Goal: Information Seeking & Learning: Learn about a topic

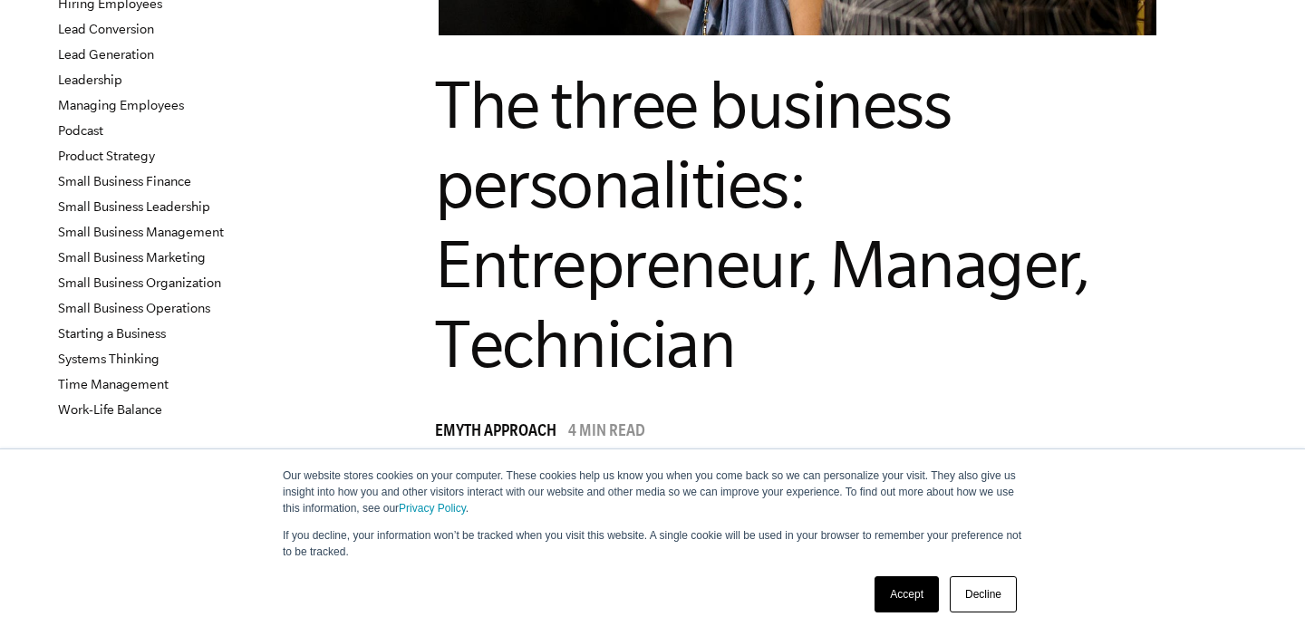
scroll to position [479, 0]
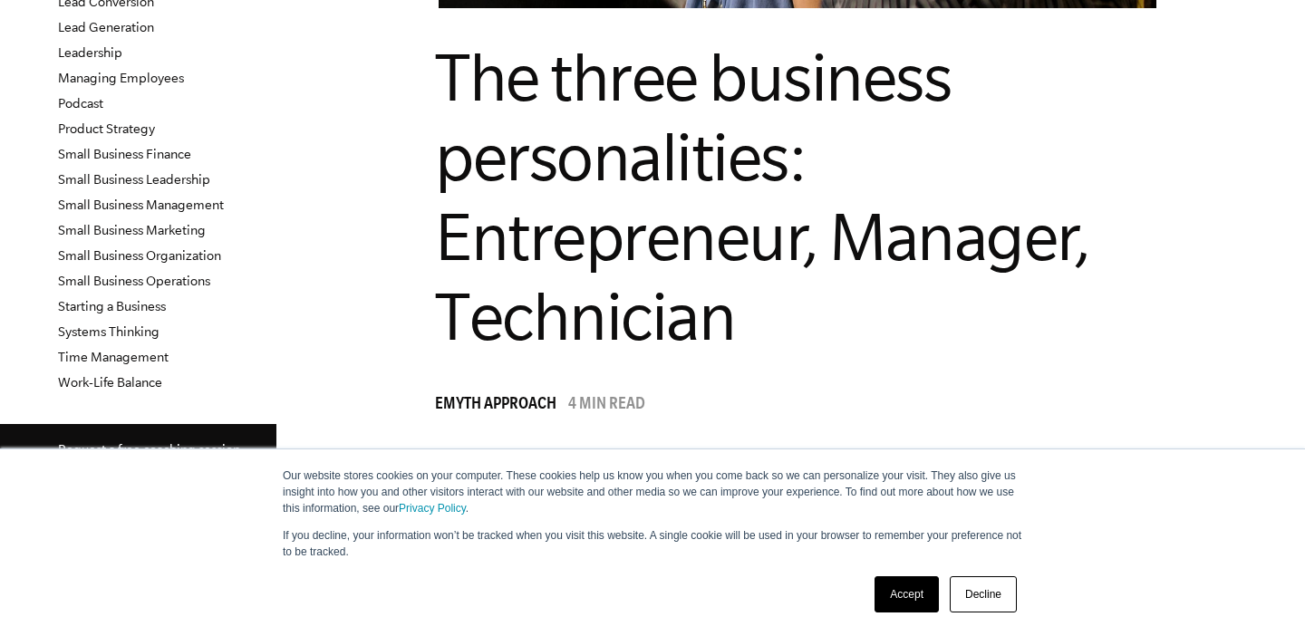
click at [909, 590] on link "Accept" at bounding box center [907, 594] width 64 height 36
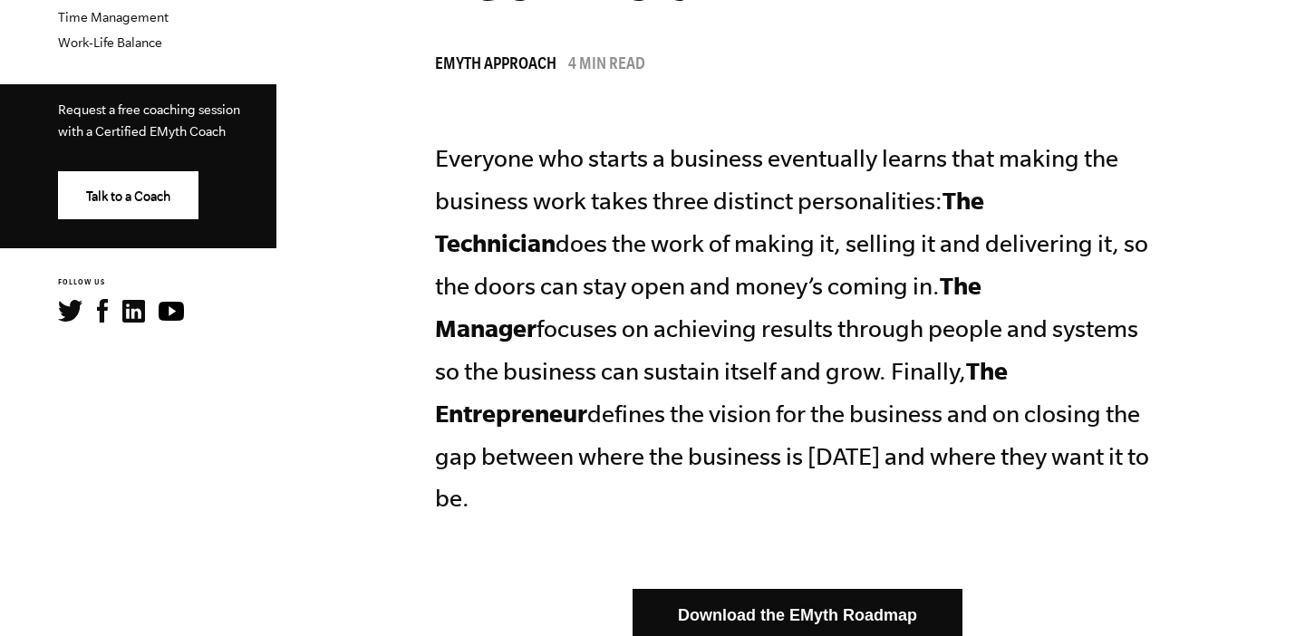
scroll to position [822, 0]
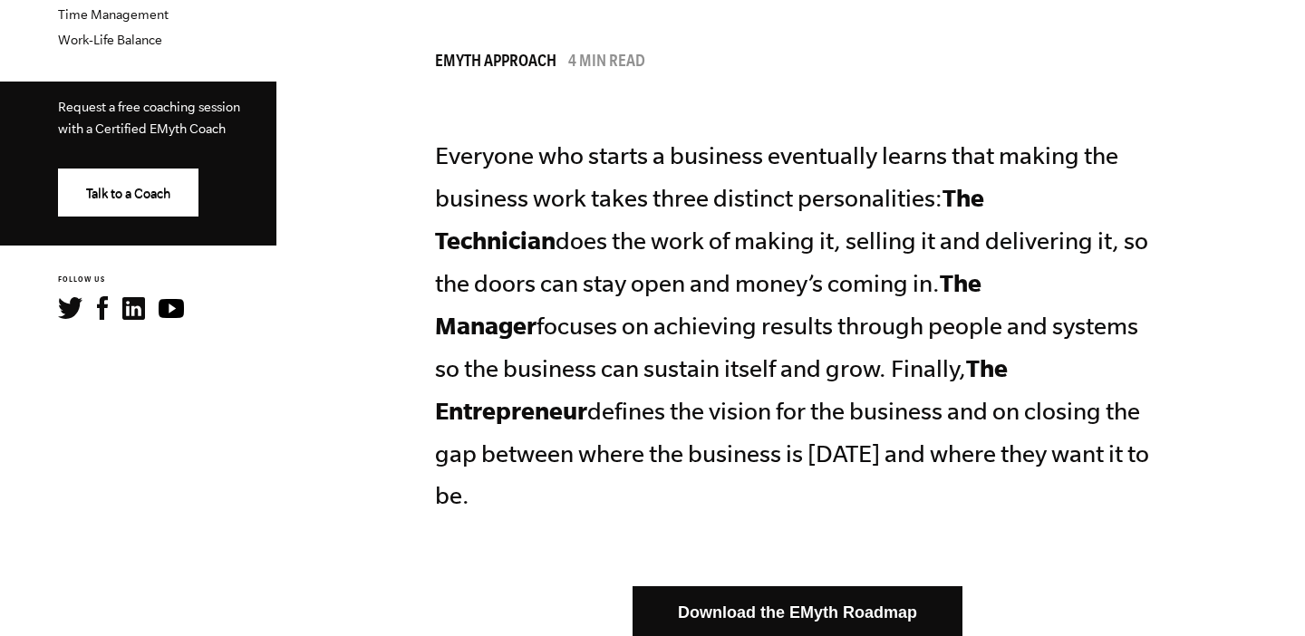
drag, startPoint x: 835, startPoint y: 279, endPoint x: 934, endPoint y: 198, distance: 128.8
click at [934, 198] on p "Everyone who starts a business eventually learns that making the business work …" at bounding box center [797, 326] width 725 height 382
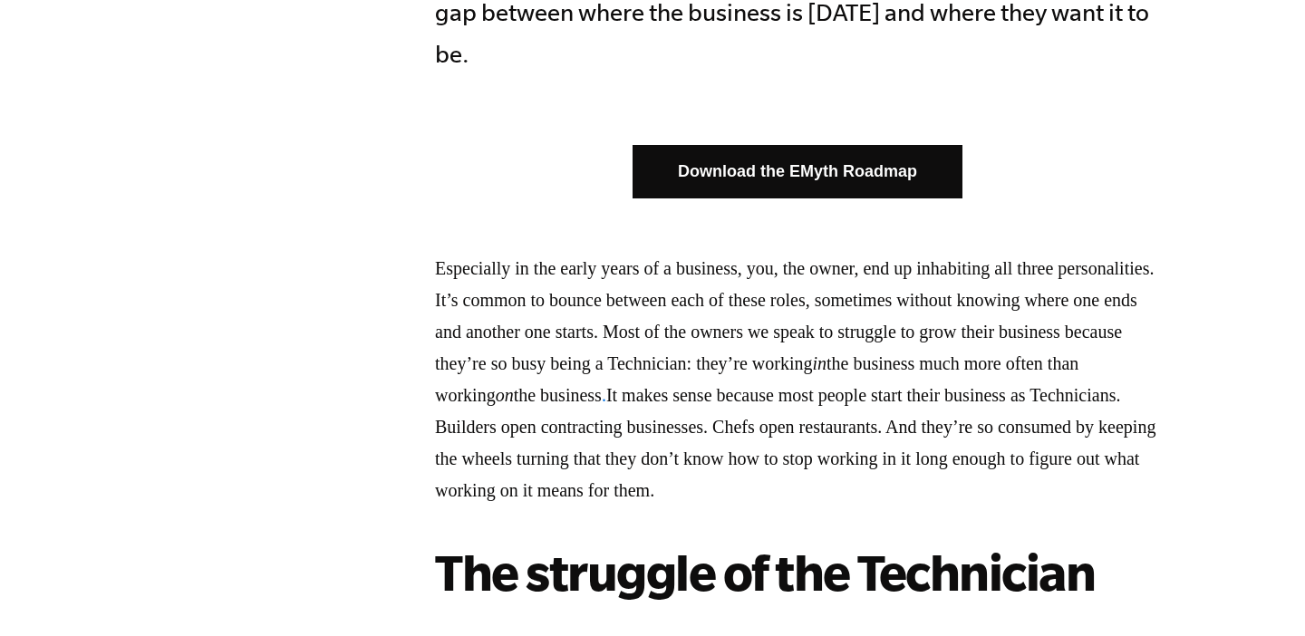
scroll to position [1267, 0]
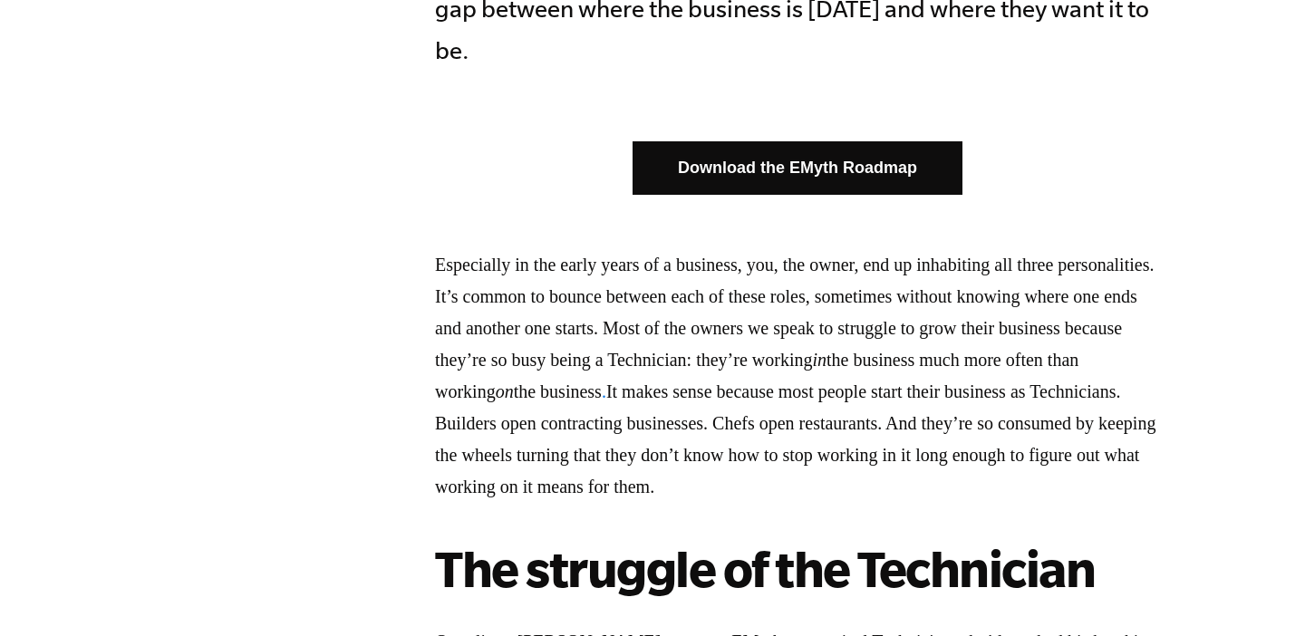
drag, startPoint x: 750, startPoint y: 473, endPoint x: 533, endPoint y: 198, distance: 350.3
drag, startPoint x: 390, startPoint y: 229, endPoint x: 521, endPoint y: 466, distance: 270.6
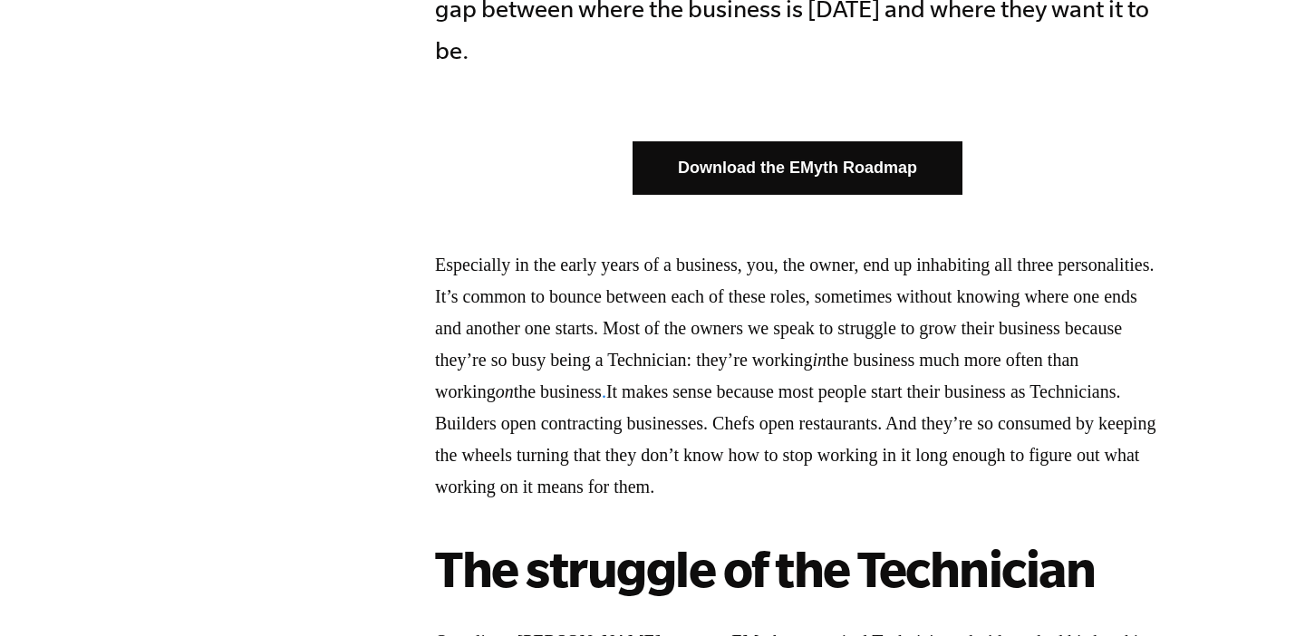
click at [521, 466] on p "Especially in the early years of a business, you, the owner, end up inhabiting …" at bounding box center [797, 376] width 725 height 254
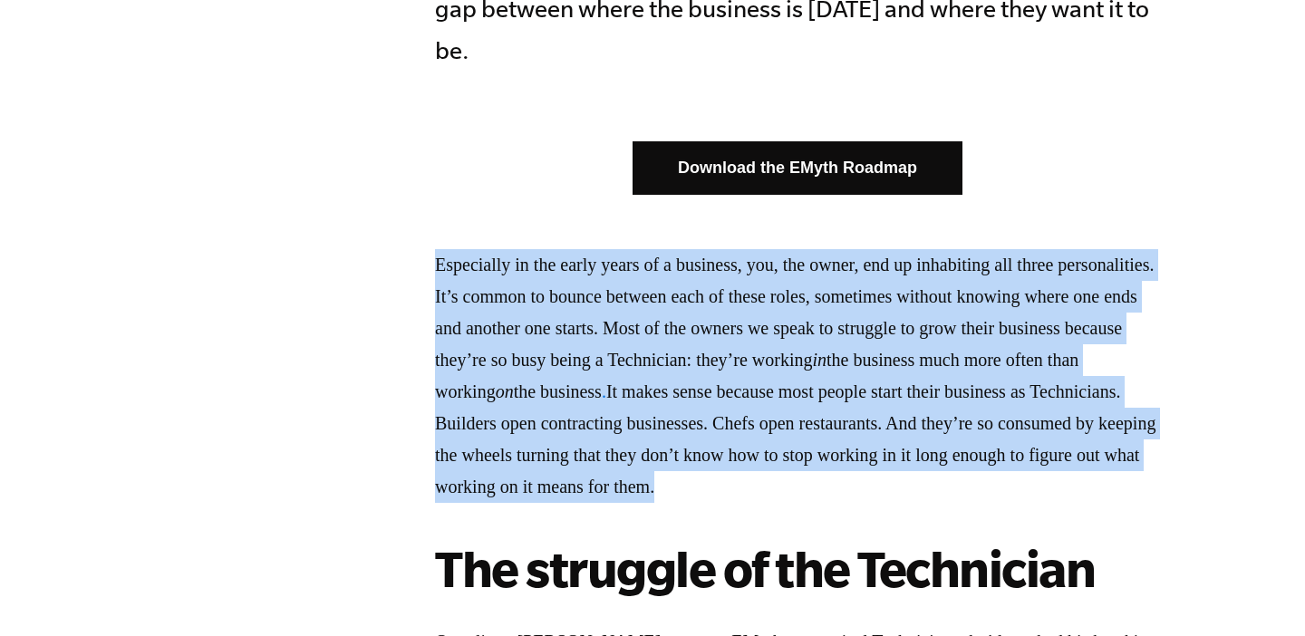
drag, startPoint x: 521, startPoint y: 466, endPoint x: 421, endPoint y: 229, distance: 256.7
drag, startPoint x: 421, startPoint y: 229, endPoint x: 562, endPoint y: 487, distance: 293.2
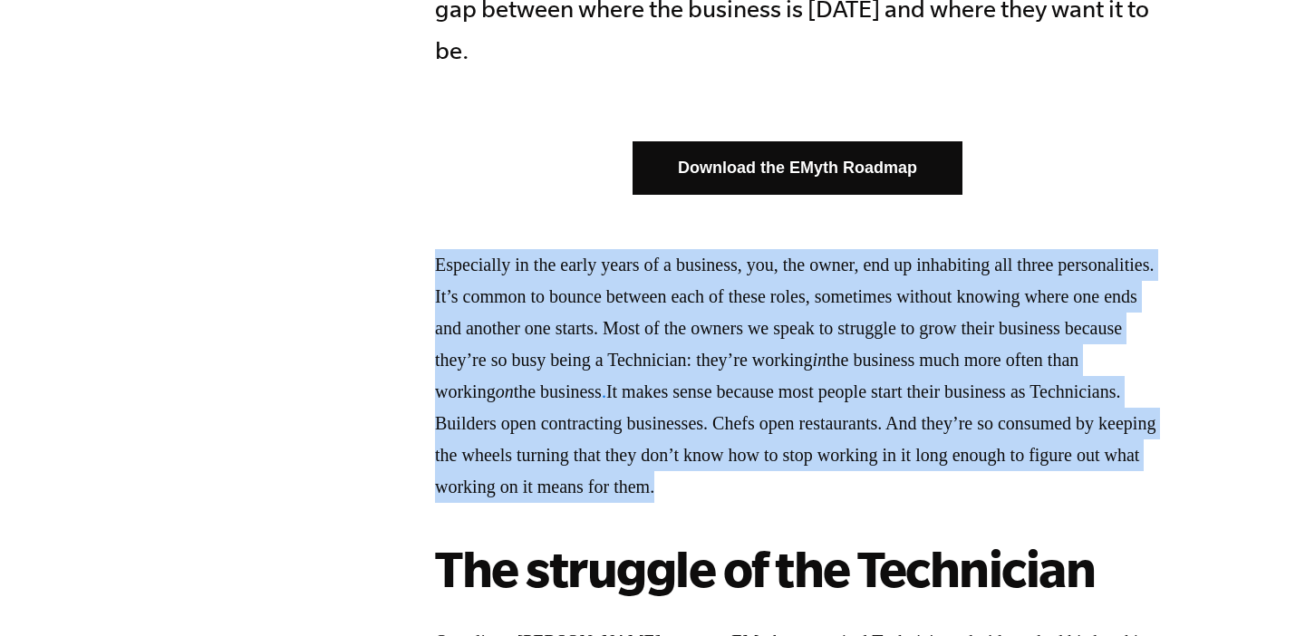
click at [562, 487] on p "Especially in the early years of a business, you, the owner, end up inhabiting …" at bounding box center [797, 376] width 725 height 254
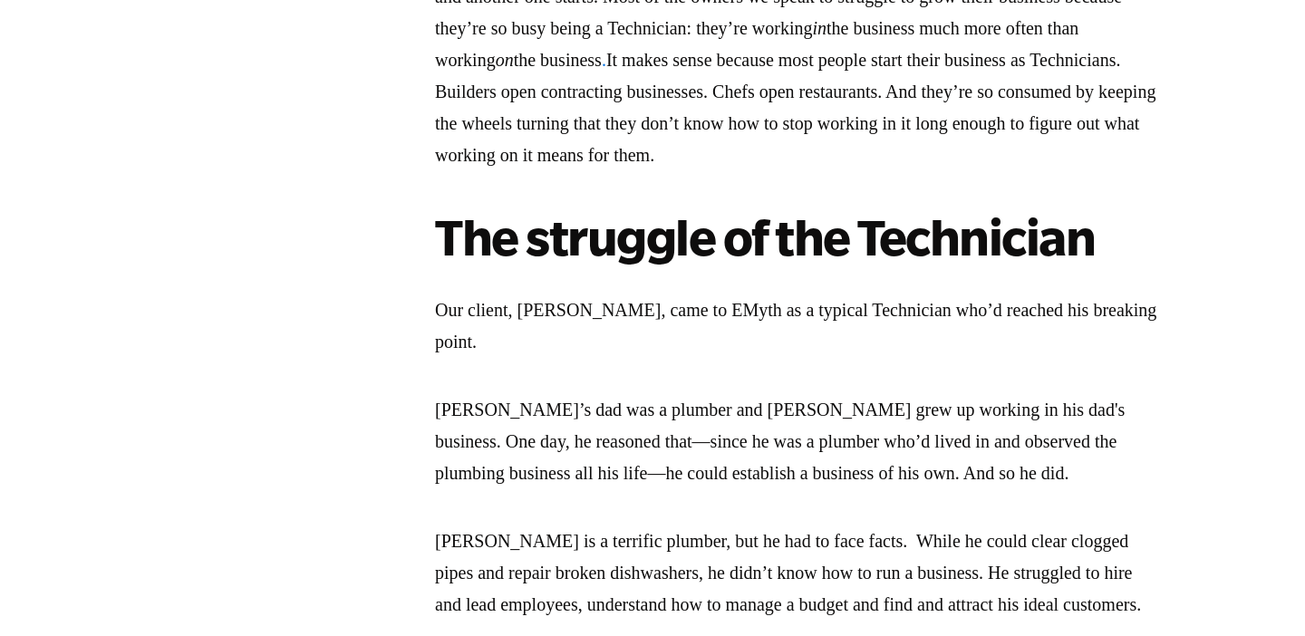
scroll to position [1610, 0]
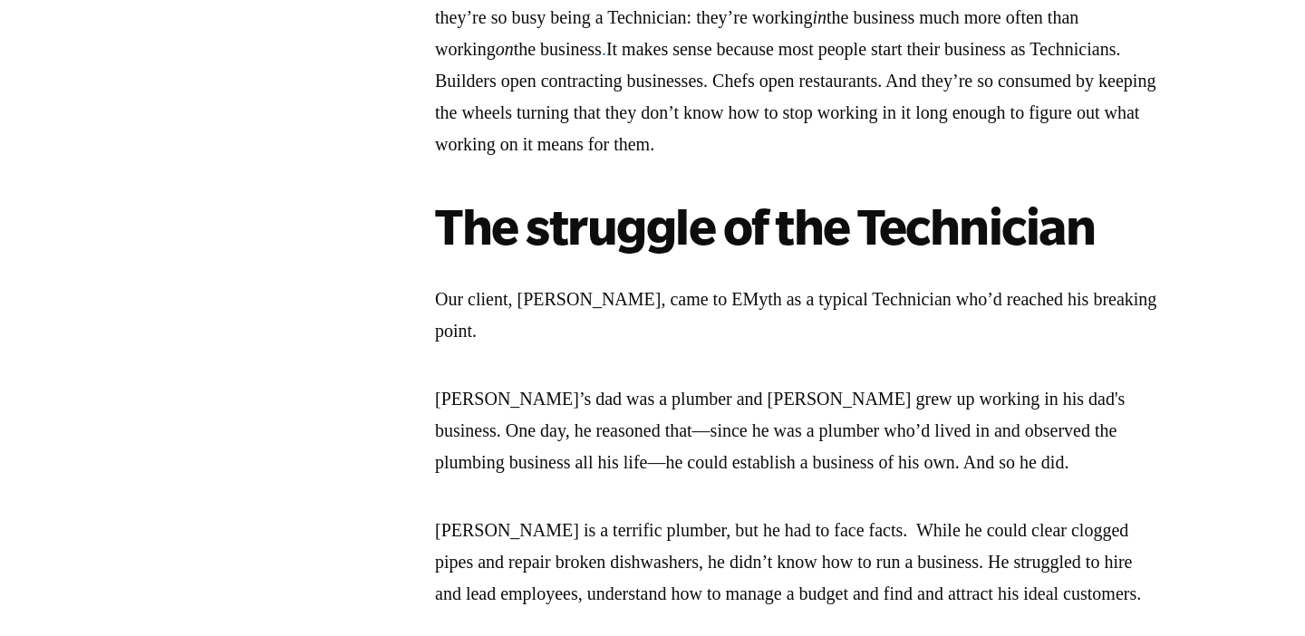
click at [493, 383] on p "[PERSON_NAME]’s dad was a plumber and [PERSON_NAME] grew up working in his dad'…" at bounding box center [797, 430] width 725 height 95
click at [501, 299] on p "Our client, [PERSON_NAME], came to EMyth as a typical Technician who’d reached …" at bounding box center [797, 315] width 725 height 63
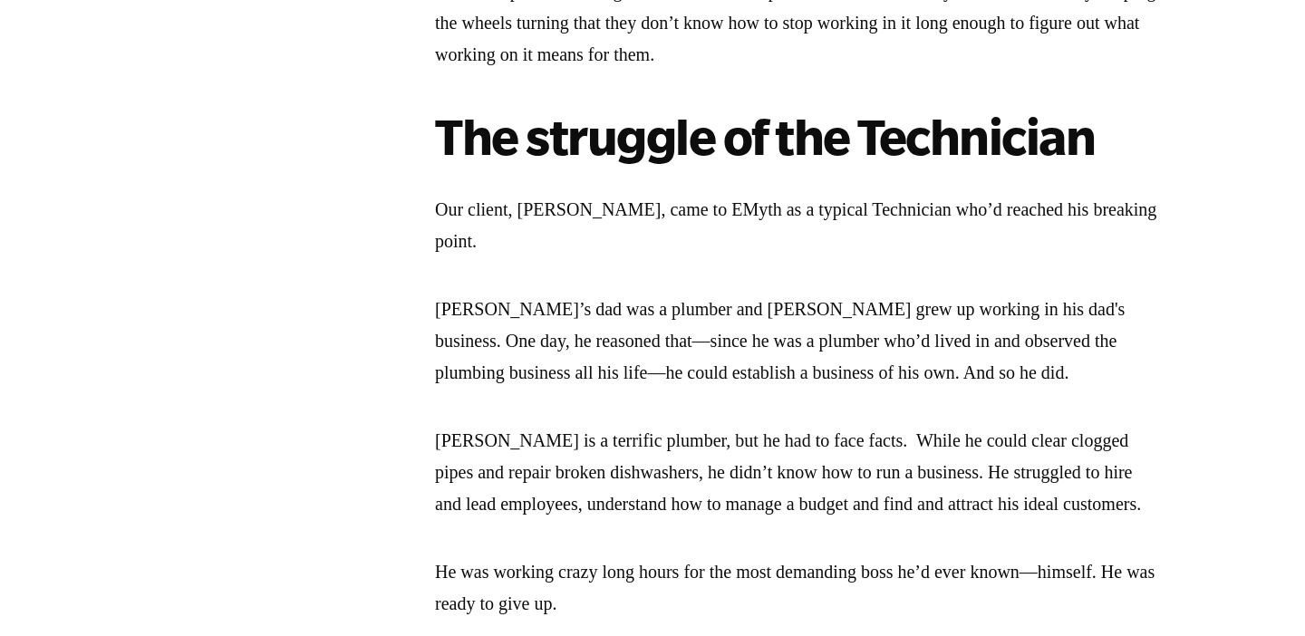
scroll to position [1700, 0]
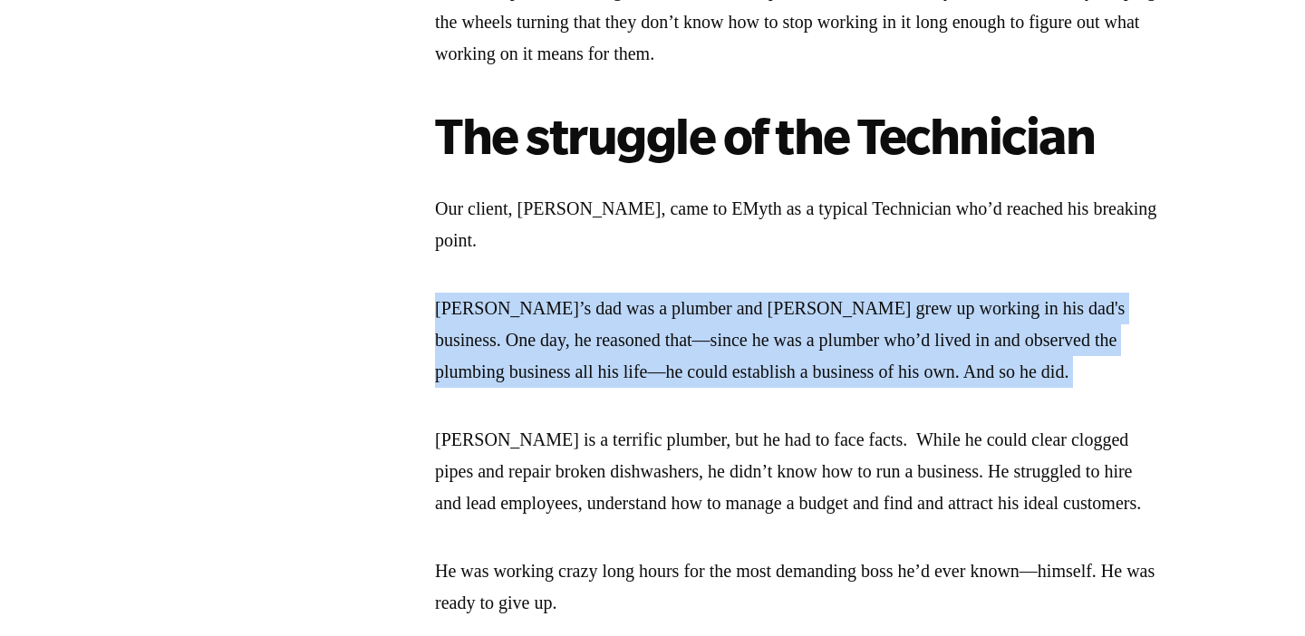
drag, startPoint x: 392, startPoint y: 260, endPoint x: 1040, endPoint y: 342, distance: 653.1
drag, startPoint x: 1040, startPoint y: 342, endPoint x: 1048, endPoint y: 234, distance: 108.1
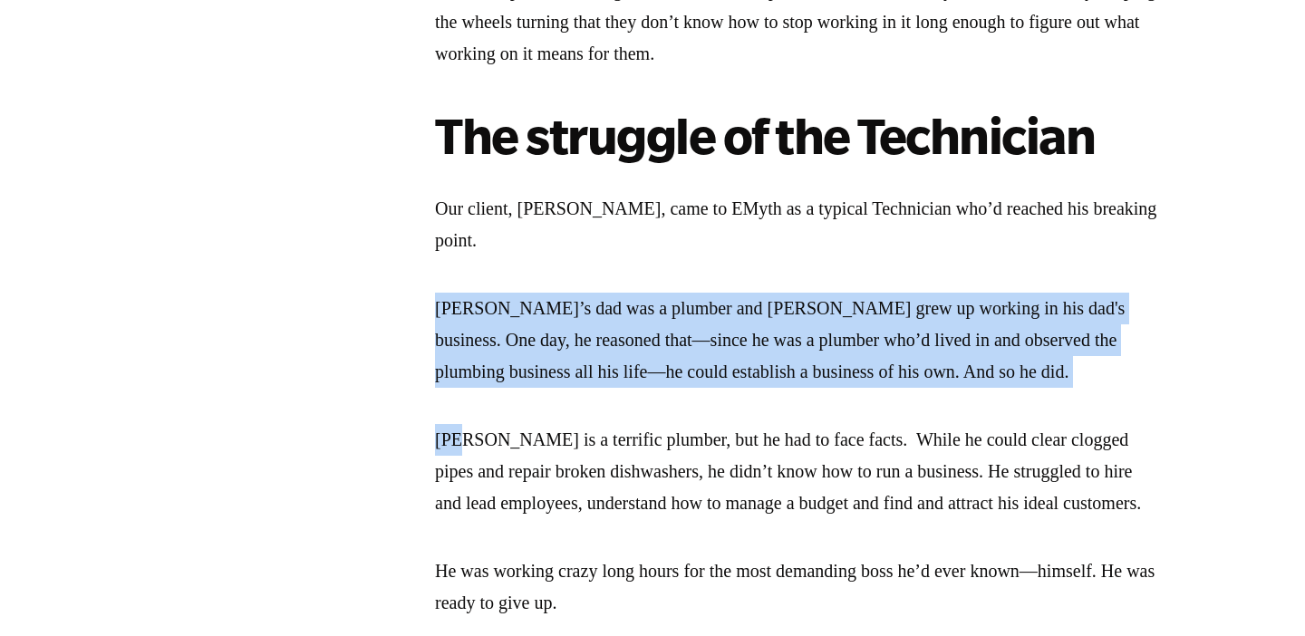
click at [1040, 322] on p "[PERSON_NAME]’s dad was a plumber and [PERSON_NAME] grew up working in his dad'…" at bounding box center [797, 340] width 725 height 95
drag, startPoint x: 998, startPoint y: 342, endPoint x: 380, endPoint y: 266, distance: 622.8
drag, startPoint x: 380, startPoint y: 266, endPoint x: 1060, endPoint y: 317, distance: 682.6
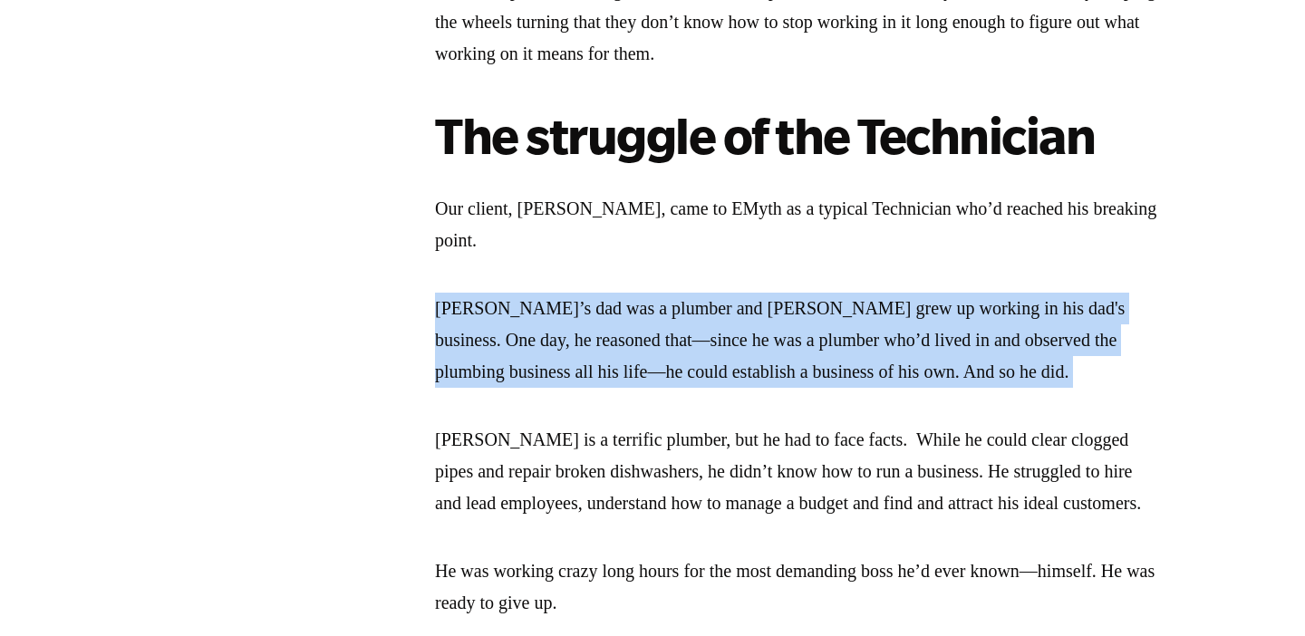
click at [1059, 317] on p "[PERSON_NAME]’s dad was a plumber and [PERSON_NAME] grew up working in his dad'…" at bounding box center [797, 340] width 725 height 95
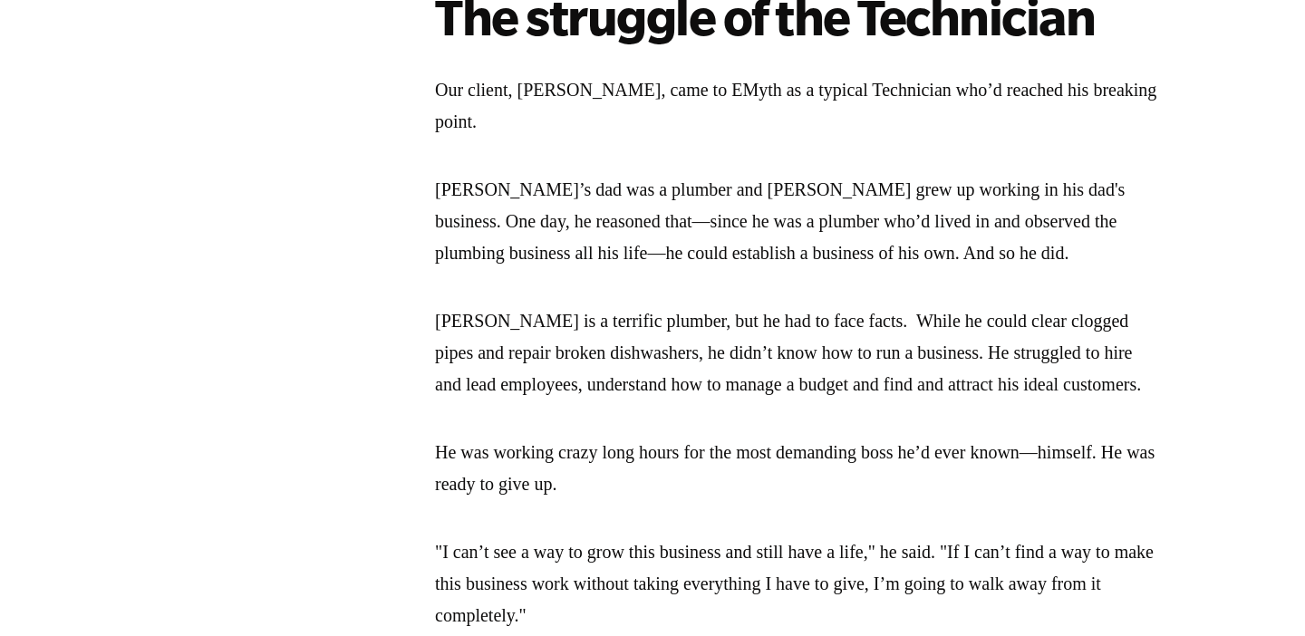
scroll to position [1828, 0]
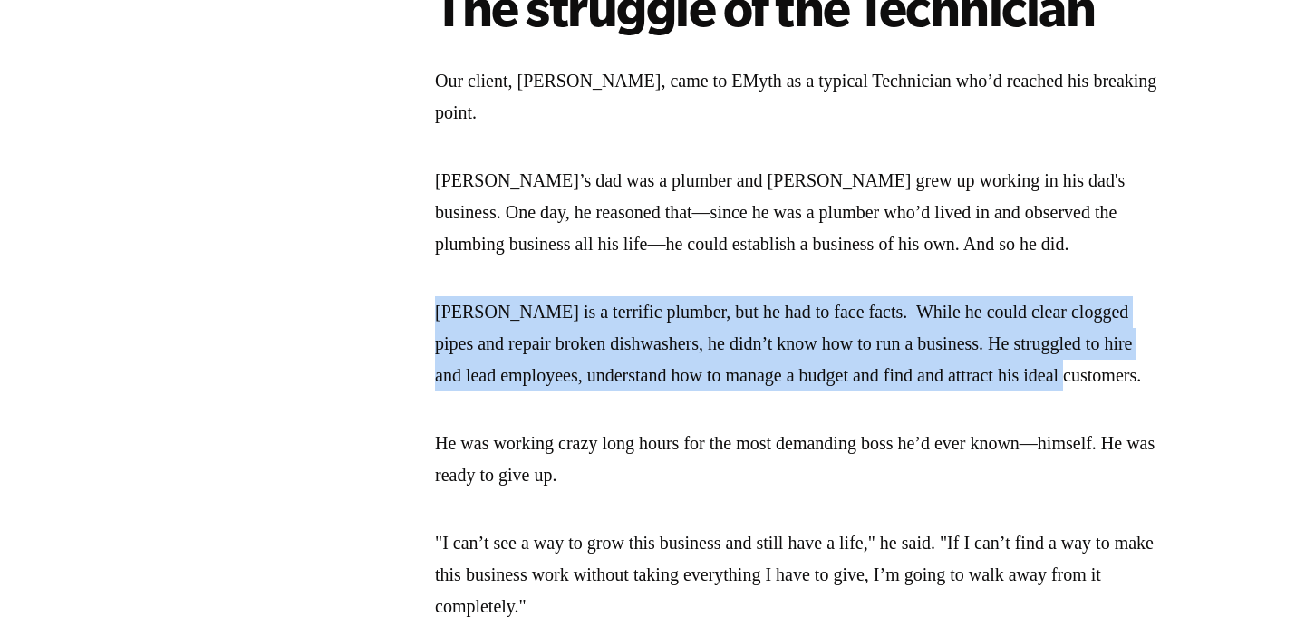
drag, startPoint x: 653, startPoint y: 364, endPoint x: 426, endPoint y: 271, distance: 245.9
drag, startPoint x: 426, startPoint y: 263, endPoint x: 553, endPoint y: 362, distance: 160.8
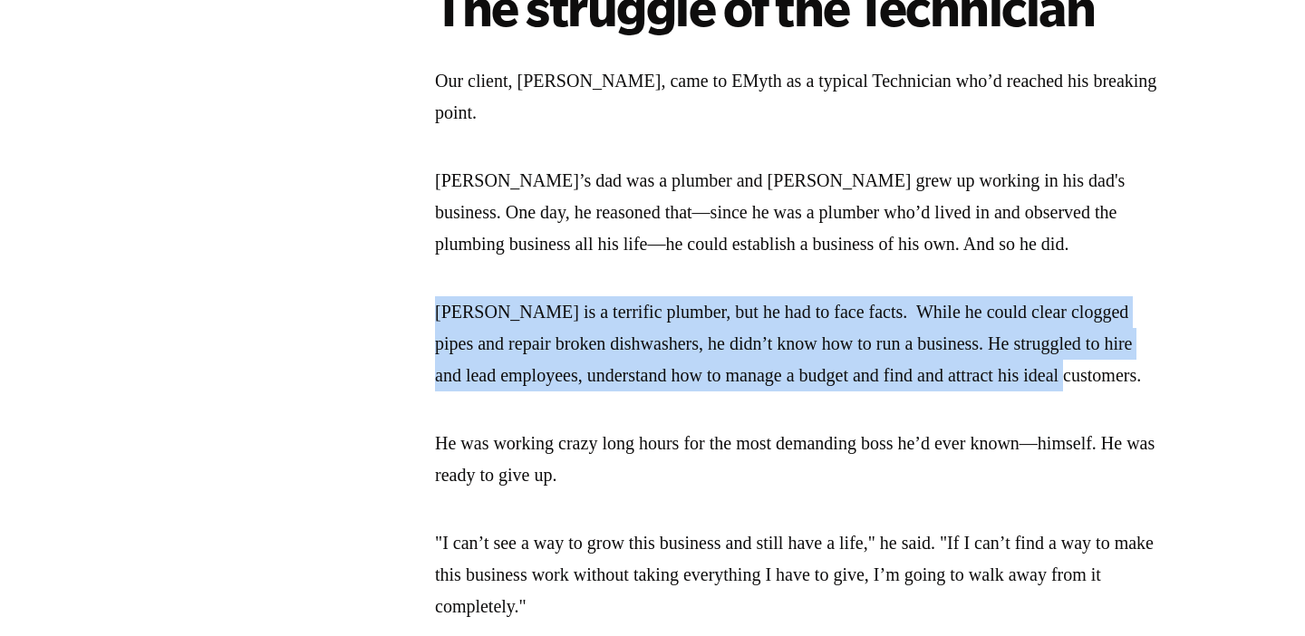
click at [553, 362] on p "[PERSON_NAME] is a terrific plumber, but he had to face facts. While he could c…" at bounding box center [797, 343] width 725 height 95
drag, startPoint x: 553, startPoint y: 362, endPoint x: 424, endPoint y: 264, distance: 161.7
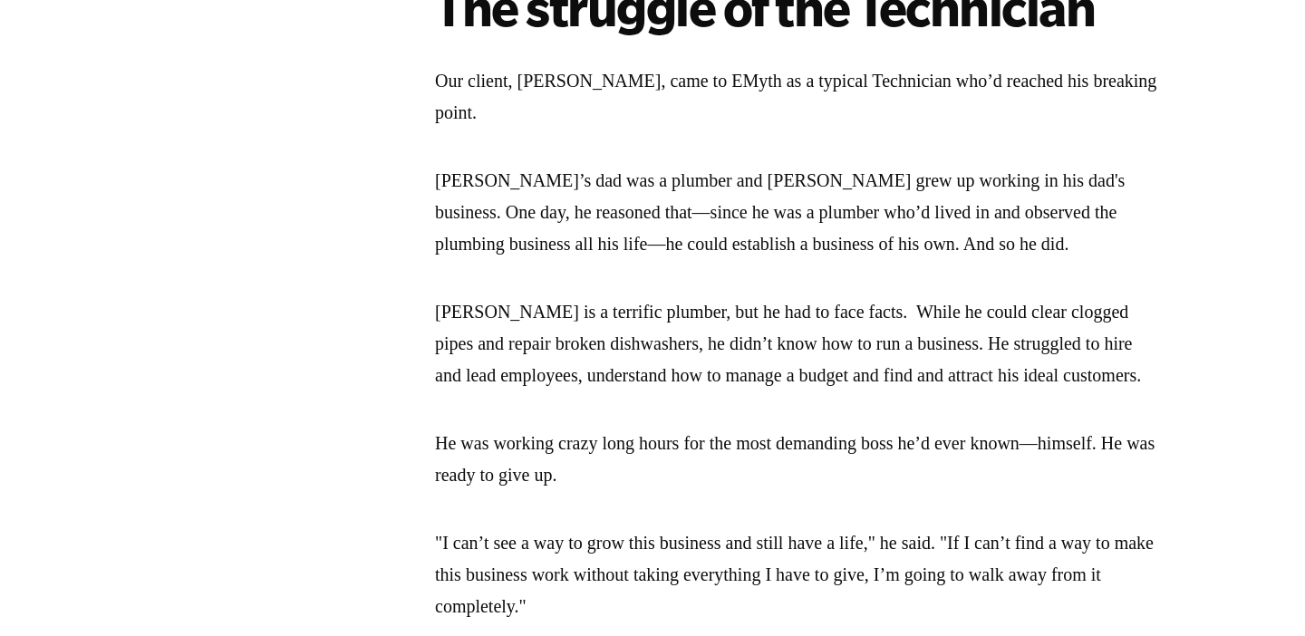
click at [518, 369] on p "[PERSON_NAME] is a terrific plumber, but he had to face facts. While he could c…" at bounding box center [797, 343] width 725 height 95
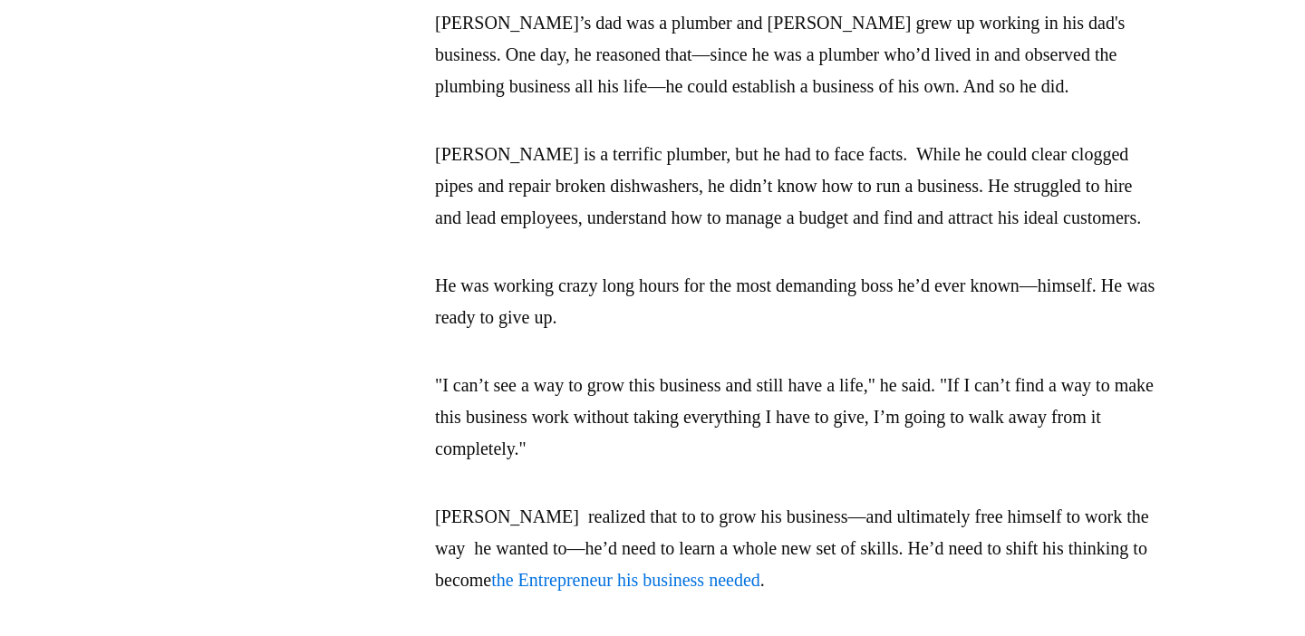
scroll to position [1988, 0]
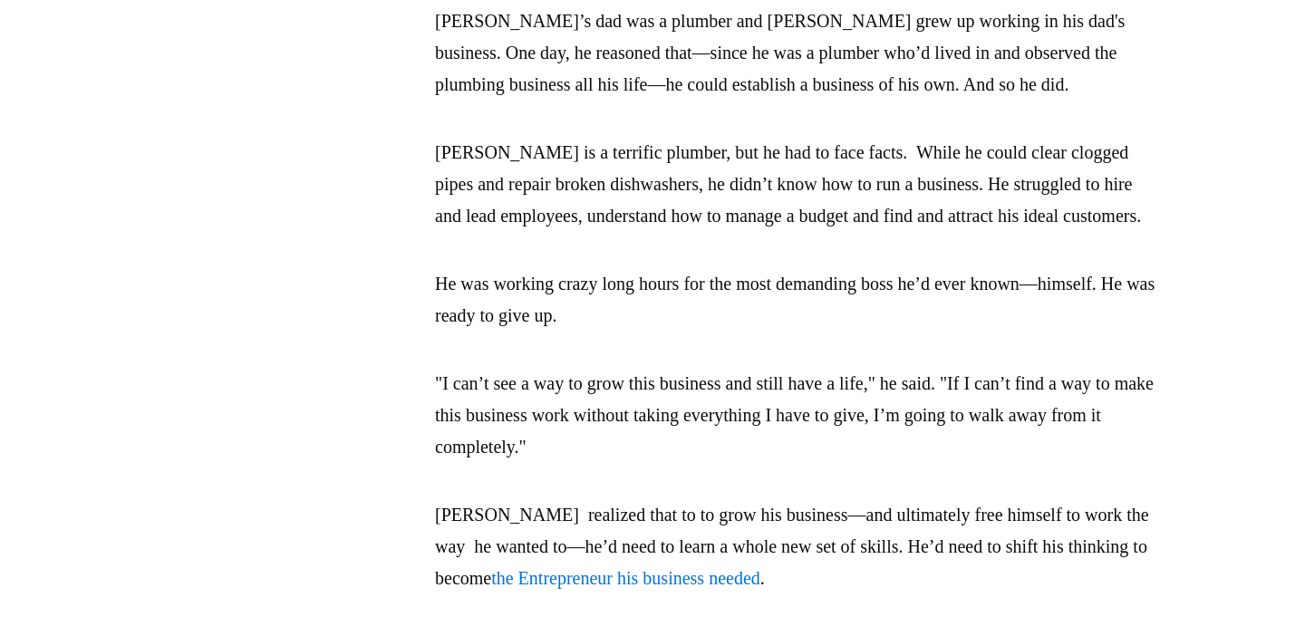
drag, startPoint x: 426, startPoint y: 273, endPoint x: 690, endPoint y: 309, distance: 266.2
click at [690, 309] on p "He was working crazy long hours for the most demanding boss he’d ever known—him…" at bounding box center [797, 299] width 725 height 63
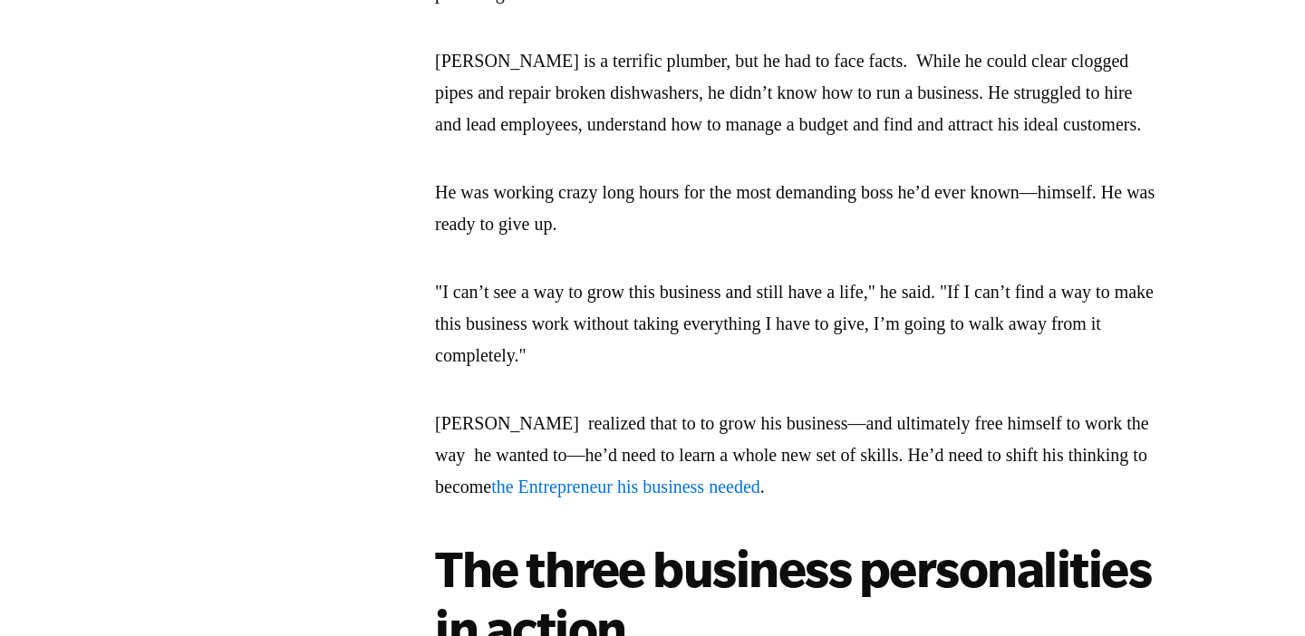
scroll to position [2082, 0]
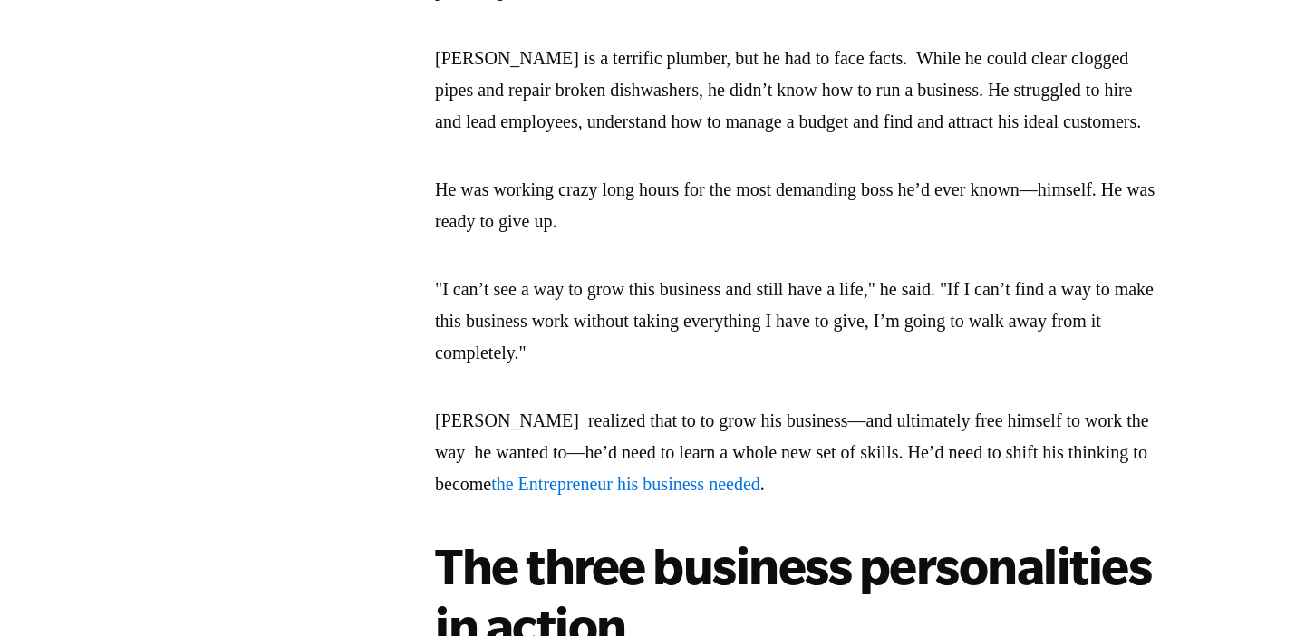
drag, startPoint x: 674, startPoint y: 339, endPoint x: 390, endPoint y: 284, distance: 289.9
click at [515, 274] on p ""I can’t see a way to grow this business and still have a life," he said. "If I…" at bounding box center [797, 321] width 725 height 95
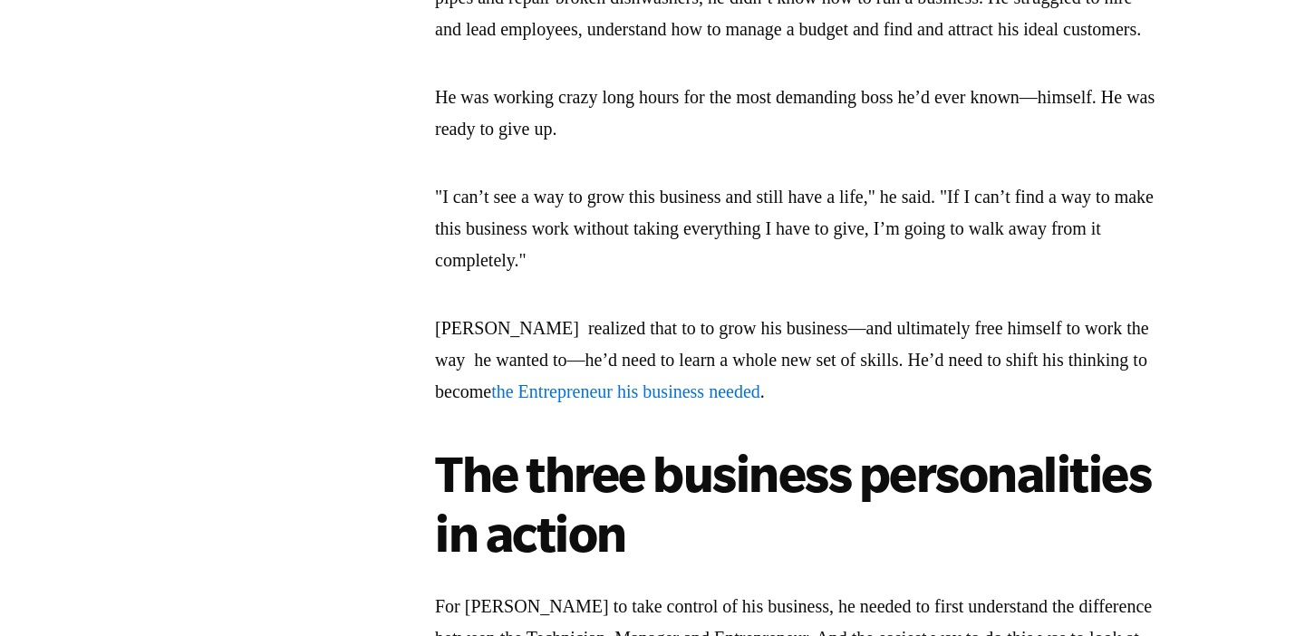
scroll to position [2180, 0]
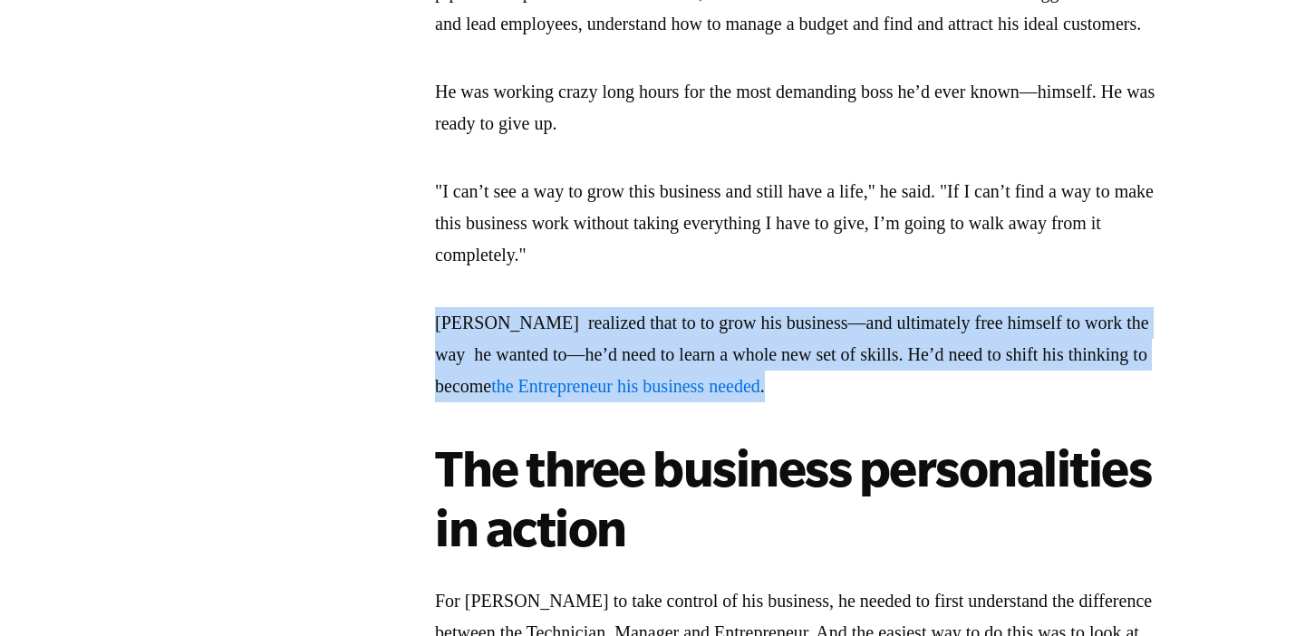
drag, startPoint x: 422, startPoint y: 308, endPoint x: 970, endPoint y: 395, distance: 554.3
drag, startPoint x: 970, startPoint y: 395, endPoint x: 941, endPoint y: 273, distance: 125.7
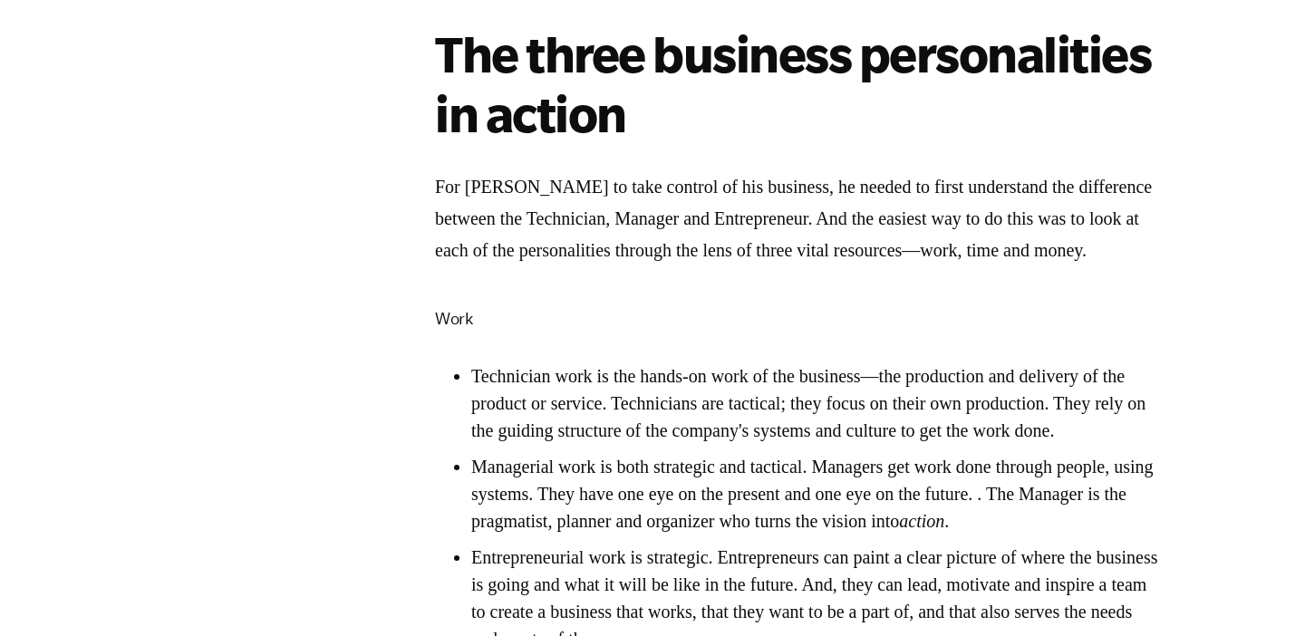
scroll to position [2606, 0]
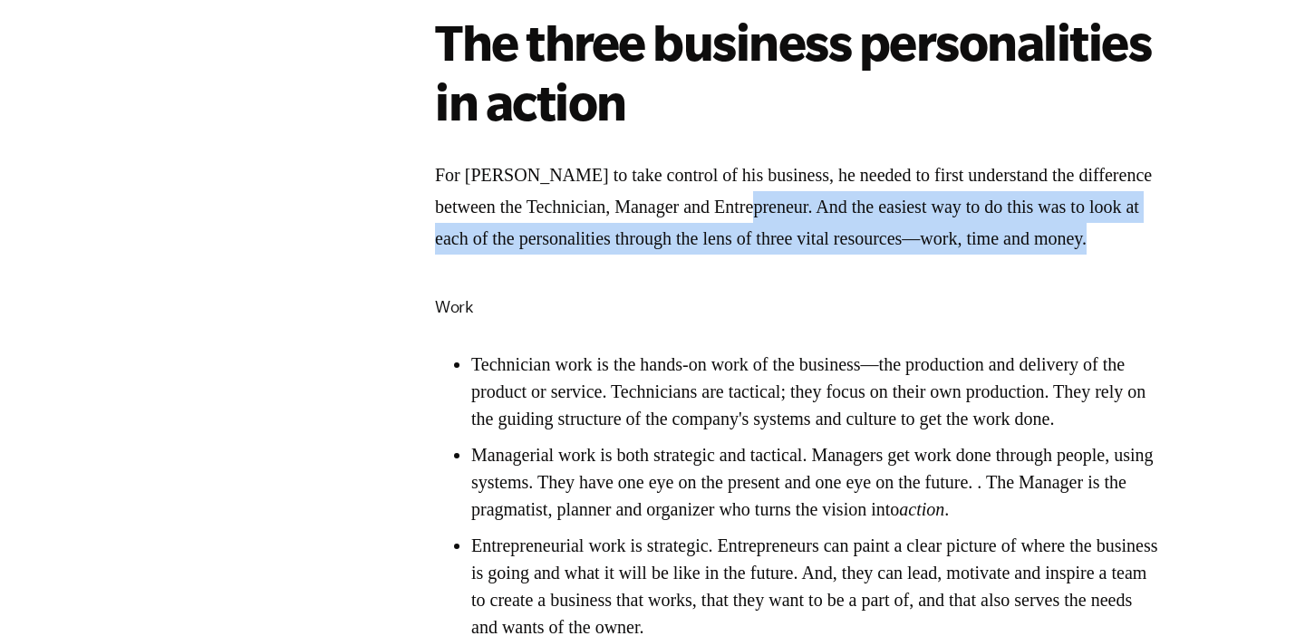
drag, startPoint x: 941, startPoint y: 273, endPoint x: 870, endPoint y: 179, distance: 117.1
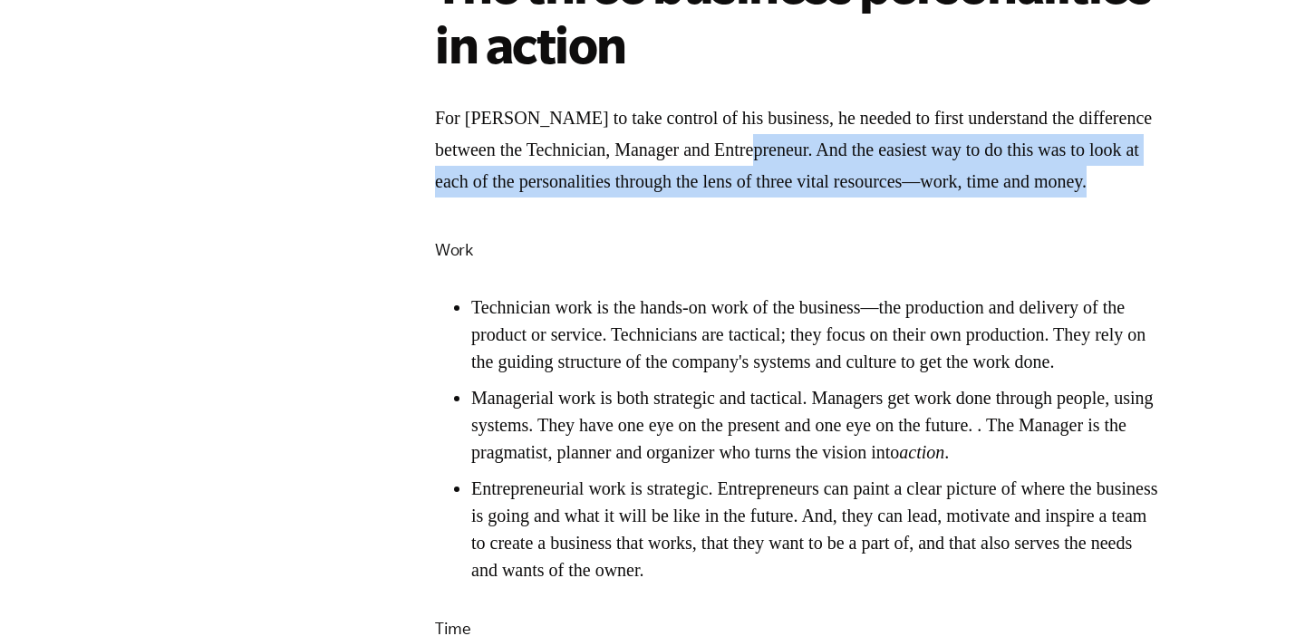
scroll to position [2687, 0]
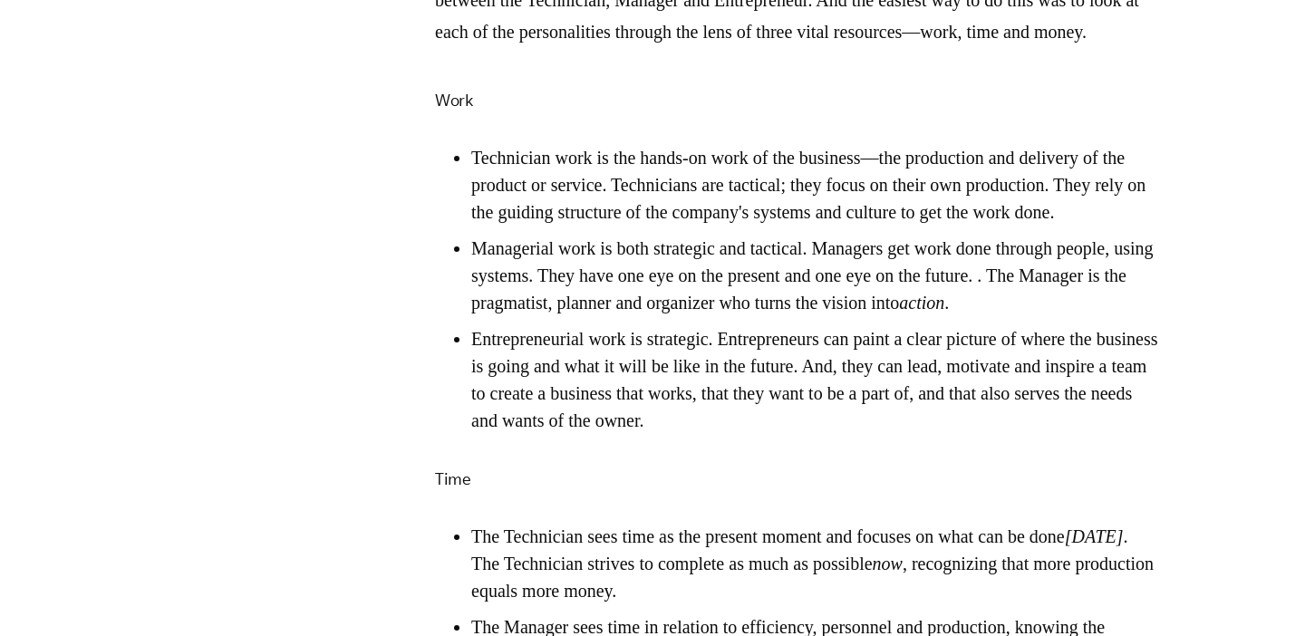
scroll to position [2820, 0]
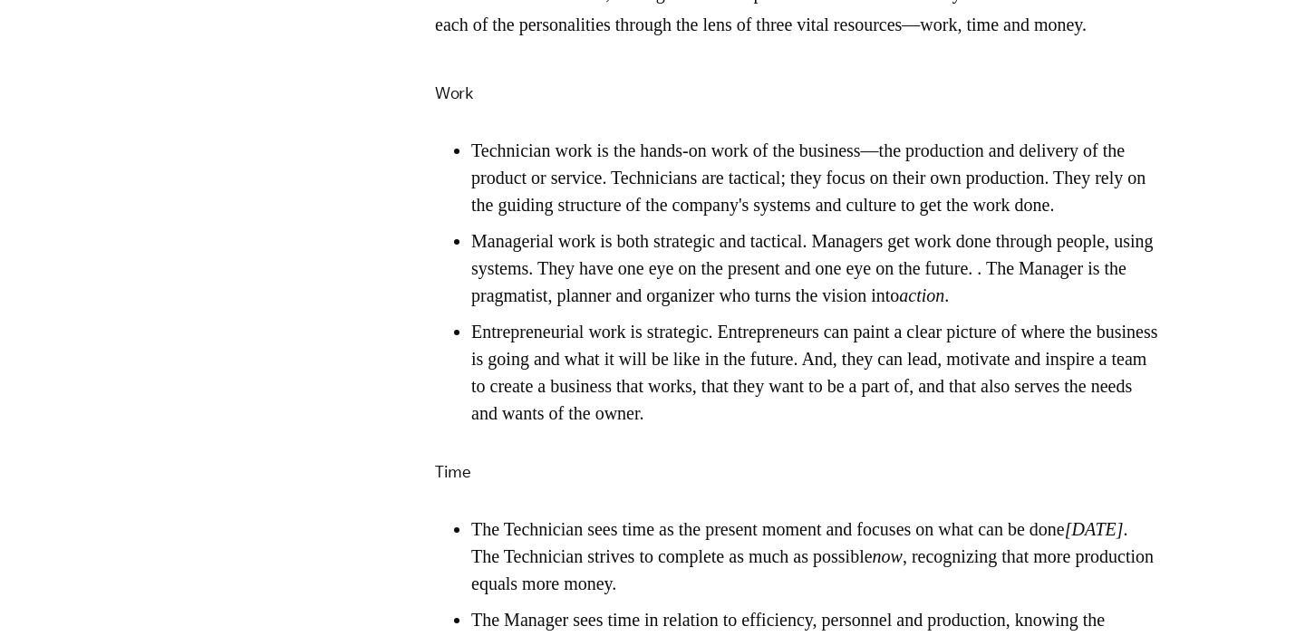
drag, startPoint x: 861, startPoint y: 242, endPoint x: 857, endPoint y: 142, distance: 99.8
click at [857, 142] on div "Download the EMyth Roadmap Especially in the early years of a business, you, th…" at bounding box center [797, 557] width 725 height 3973
drag, startPoint x: 857, startPoint y: 142, endPoint x: 866, endPoint y: 247, distance: 104.5
click at [866, 247] on div "Download the EMyth Roadmap Especially in the early years of a business, you, th…" at bounding box center [797, 557] width 725 height 3973
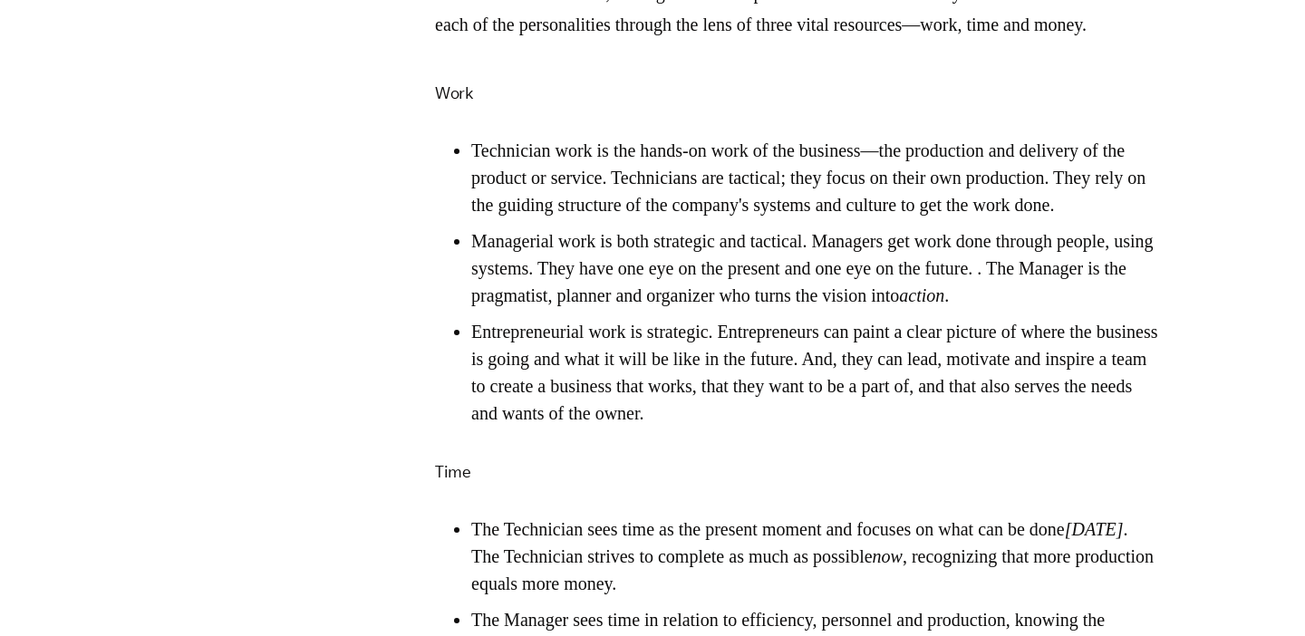
click at [866, 218] on li "Technician work is the hands-on work of the business—the production and deliver…" at bounding box center [815, 178] width 689 height 82
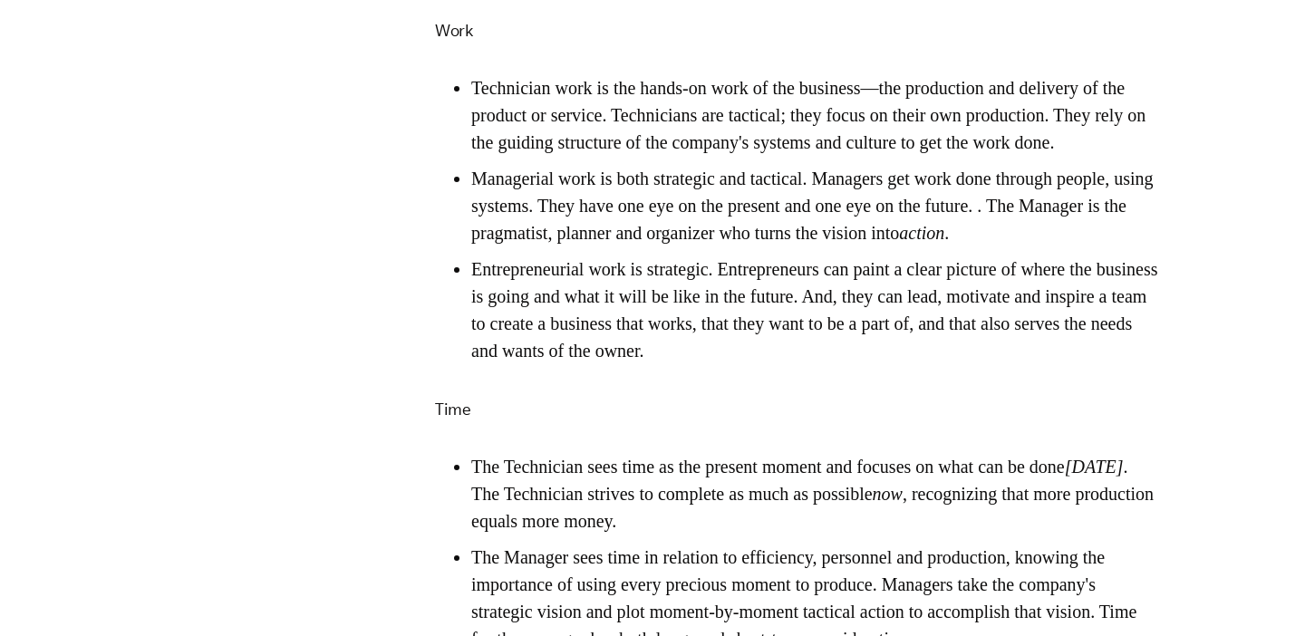
scroll to position [2896, 0]
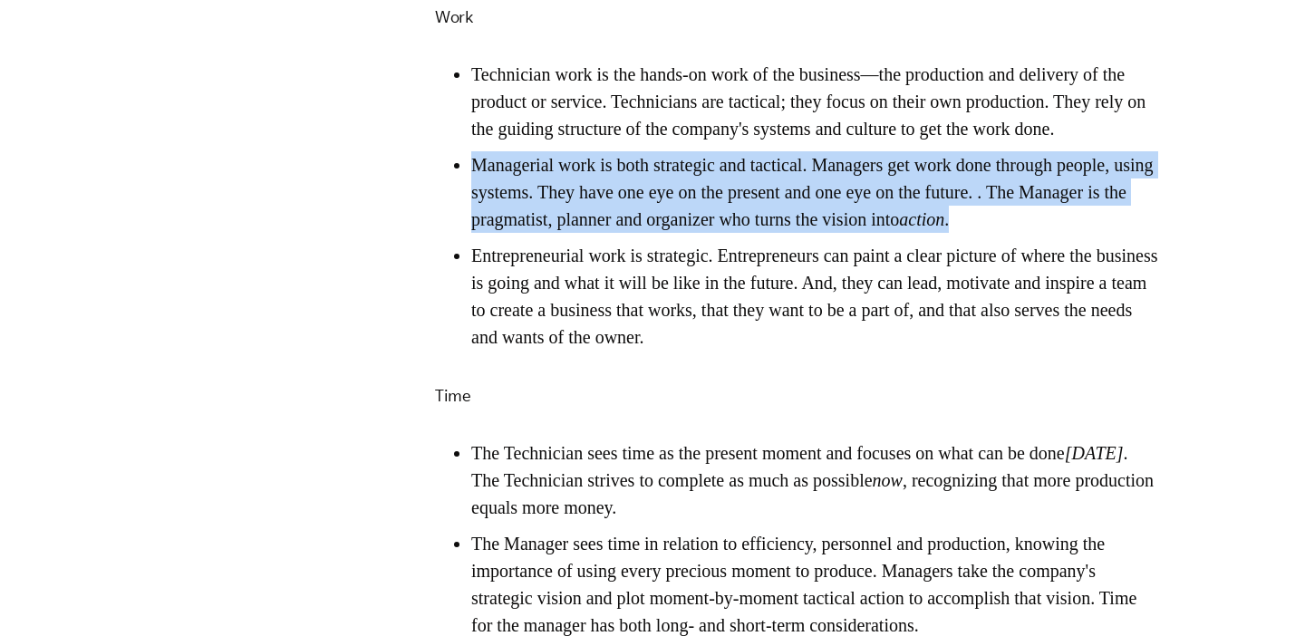
drag, startPoint x: 853, startPoint y: 291, endPoint x: 875, endPoint y: 189, distance: 103.8
click at [875, 189] on ul "Technician work is the hands-on work of the business—the production and deliver…" at bounding box center [797, 206] width 725 height 290
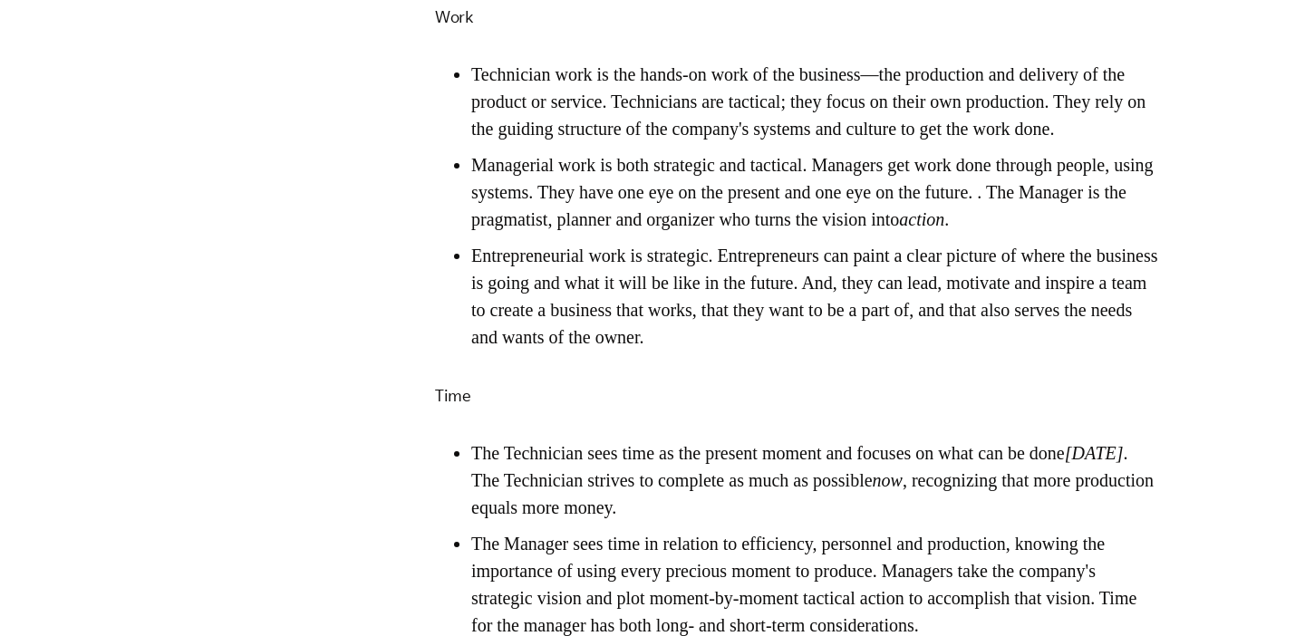
click at [851, 233] on li "Managerial work is both strategic and tactical. Managers get work done through …" at bounding box center [815, 192] width 689 height 82
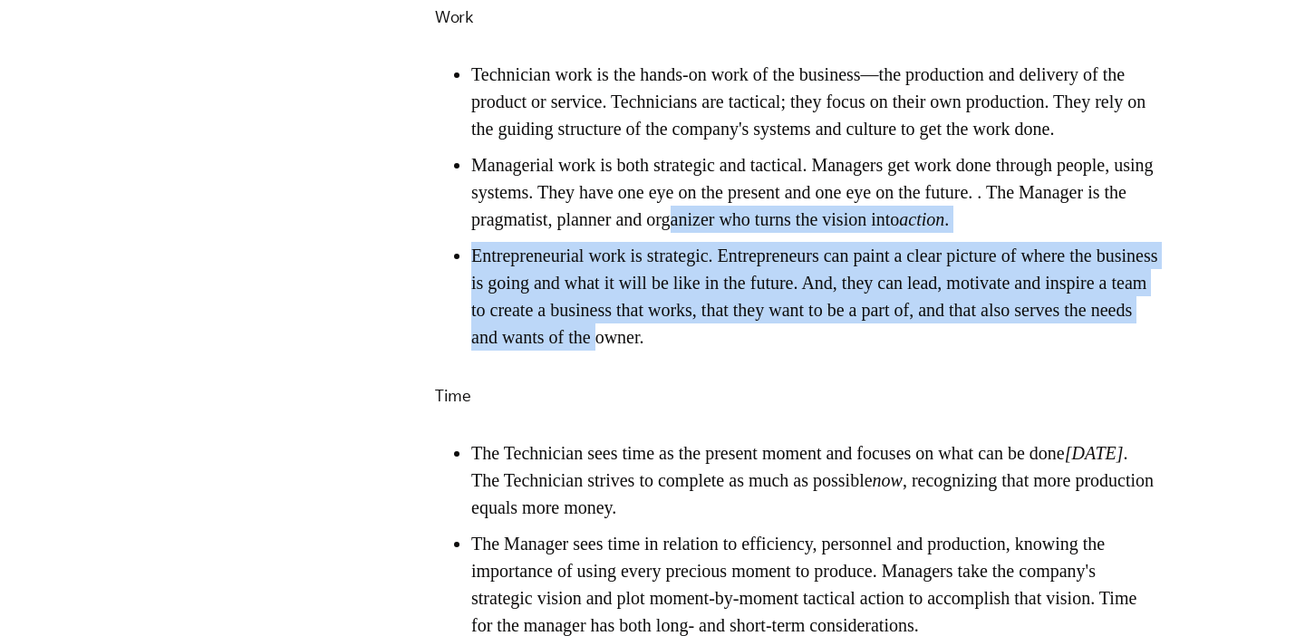
drag, startPoint x: 851, startPoint y: 276, endPoint x: 912, endPoint y: 410, distance: 147.2
click at [916, 351] on ul "Technician work is the hands-on work of the business—the production and deliver…" at bounding box center [797, 206] width 725 height 290
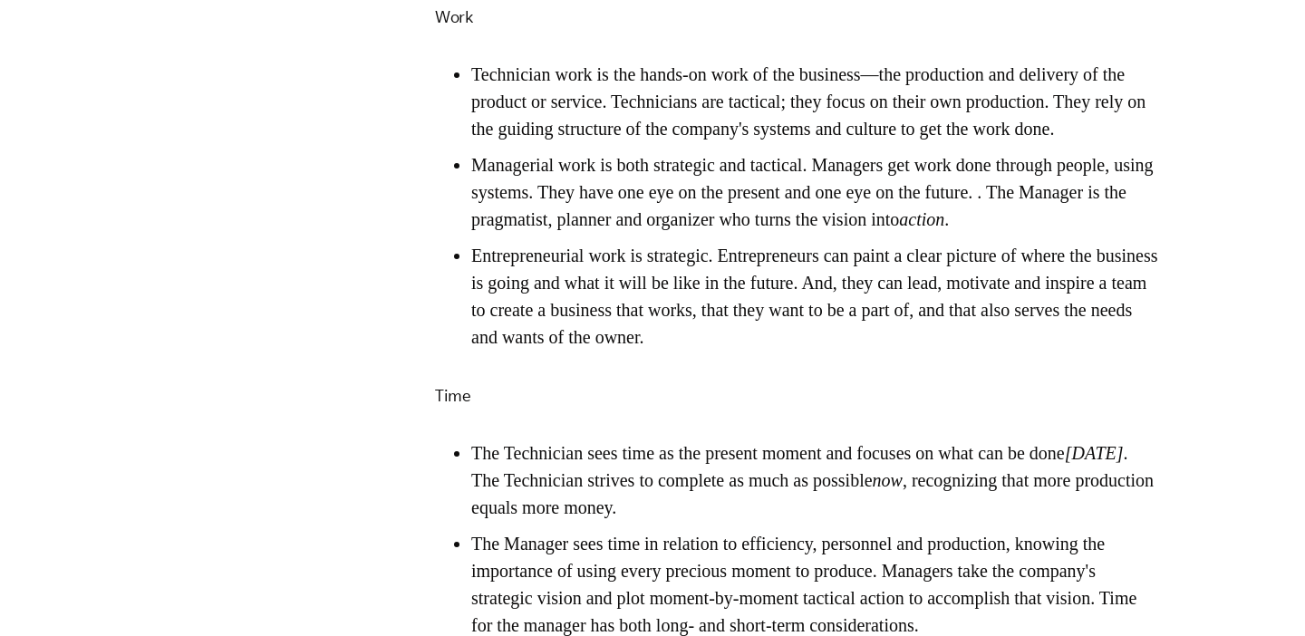
click at [1008, 351] on li "Entrepreneurial work is strategic. Entrepreneurs can paint a clear picture of w…" at bounding box center [815, 296] width 689 height 109
drag, startPoint x: 1007, startPoint y: 413, endPoint x: 991, endPoint y: 310, distance: 104.6
click at [991, 310] on ul "Technician work is the hands-on work of the business—the production and deliver…" at bounding box center [797, 206] width 725 height 290
click at [983, 233] on li "Managerial work is both strategic and tactical. Managers get work done through …" at bounding box center [815, 192] width 689 height 82
drag, startPoint x: 983, startPoint y: 296, endPoint x: 1029, endPoint y: 401, distance: 113.7
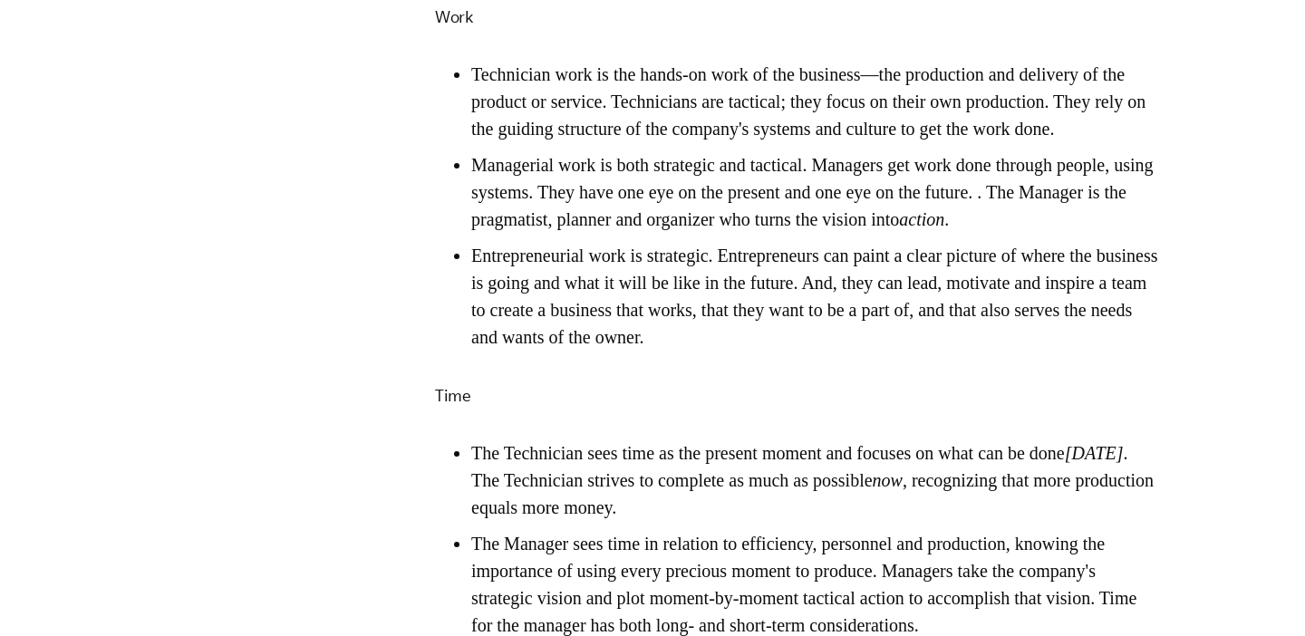
click at [1031, 351] on ul "Technician work is the hands-on work of the business—the production and deliver…" at bounding box center [797, 206] width 725 height 290
click at [1029, 351] on li "Entrepreneurial work is strategic. Entrepreneurs can paint a clear picture of w…" at bounding box center [815, 296] width 689 height 109
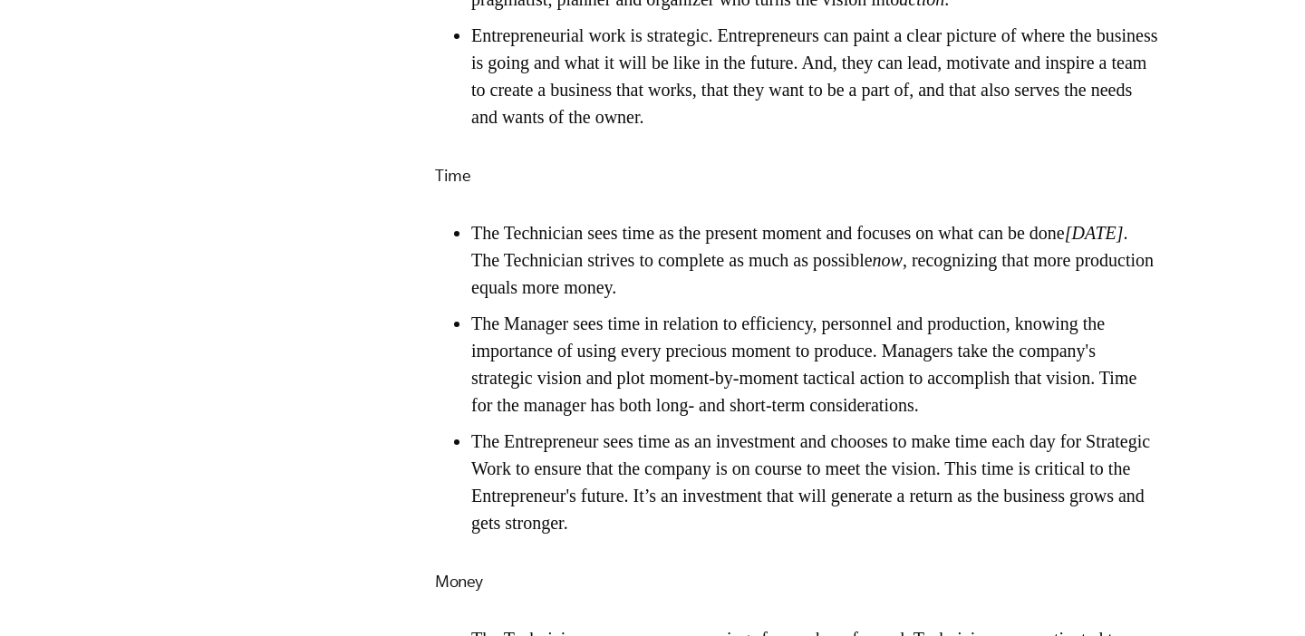
scroll to position [3118, 0]
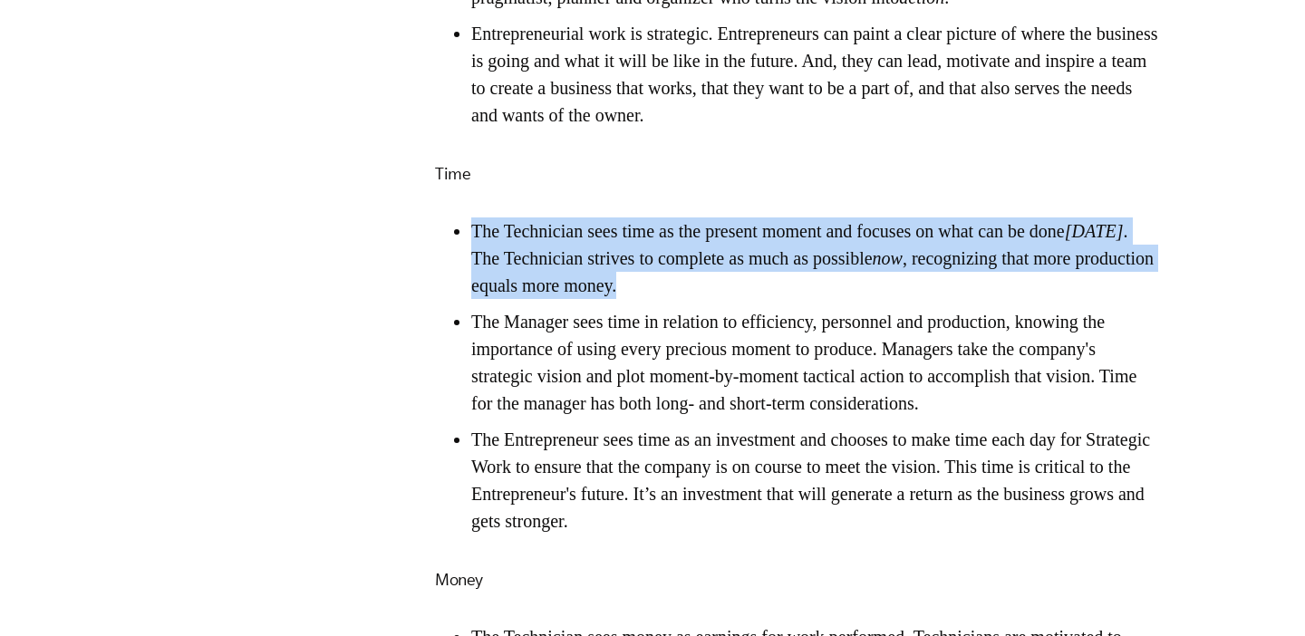
drag, startPoint x: 902, startPoint y: 342, endPoint x: 909, endPoint y: 285, distance: 57.6
click at [909, 285] on div "Download the EMyth Roadmap Especially in the early years of a business, you, th…" at bounding box center [797, 259] width 725 height 3973
drag, startPoint x: 906, startPoint y: 358, endPoint x: 912, endPoint y: 276, distance: 81.7
click at [912, 276] on div "Download the EMyth Roadmap Especially in the early years of a business, you, th…" at bounding box center [797, 259] width 725 height 3973
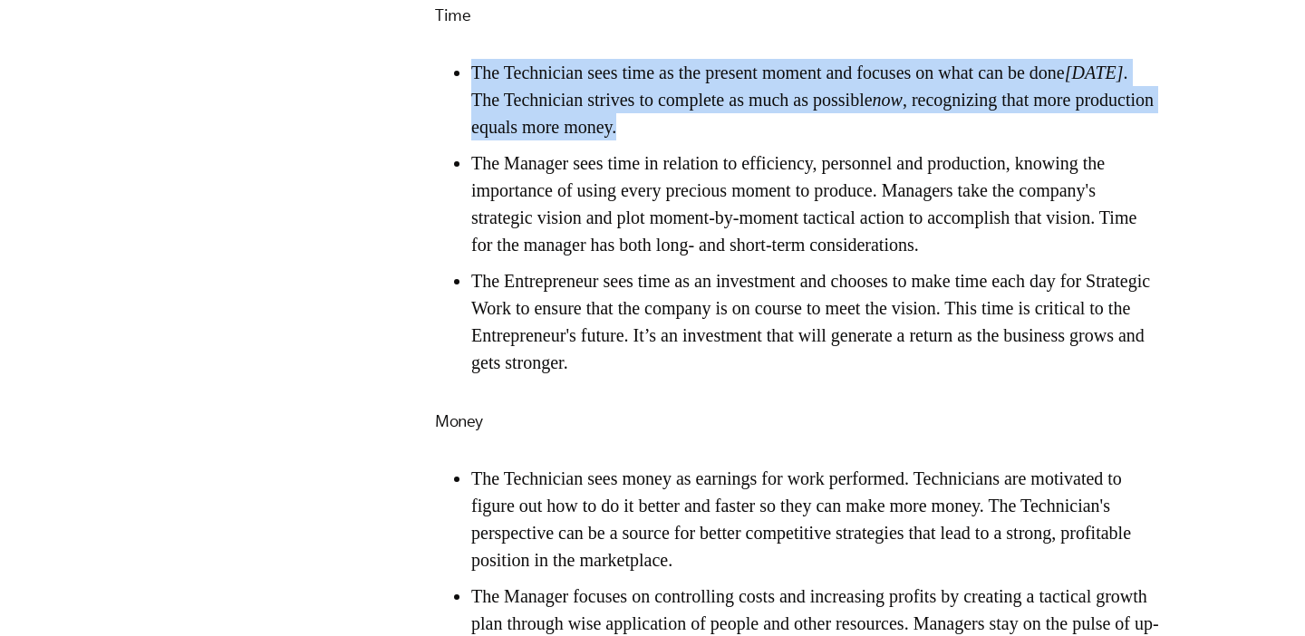
scroll to position [3283, 0]
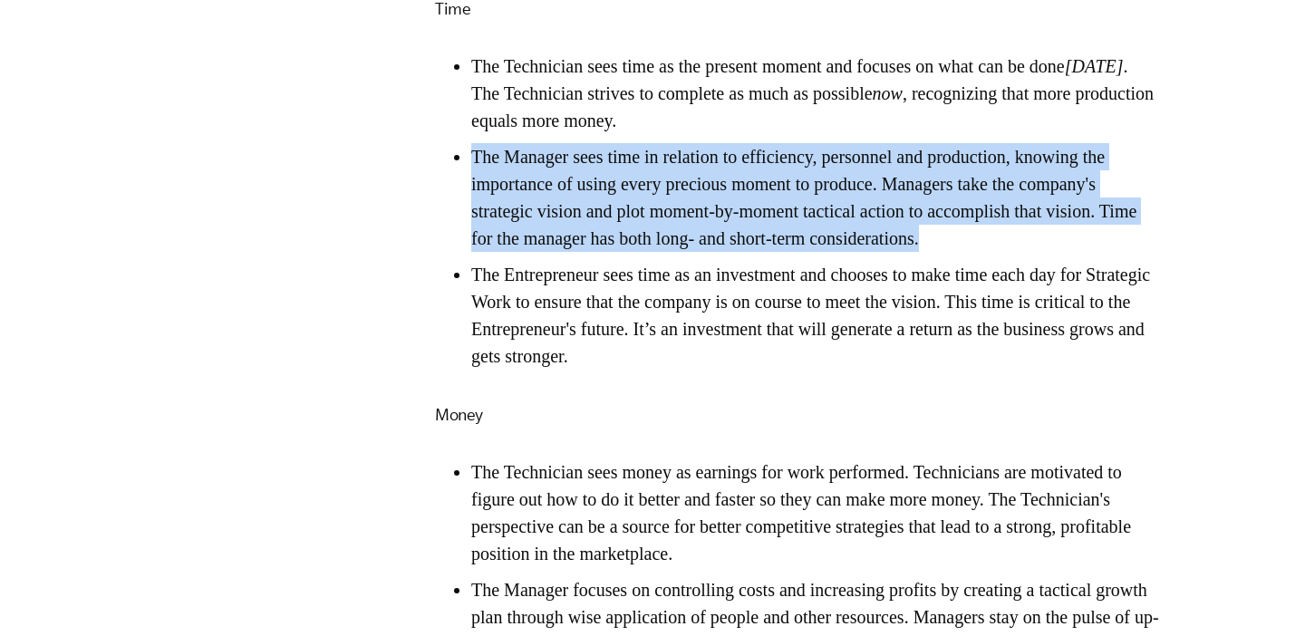
drag, startPoint x: 1133, startPoint y: 306, endPoint x: 1135, endPoint y: 203, distance: 103.3
click at [1136, 203] on ul "The Technician sees time as the present moment and focuses on what can be done …" at bounding box center [797, 211] width 725 height 317
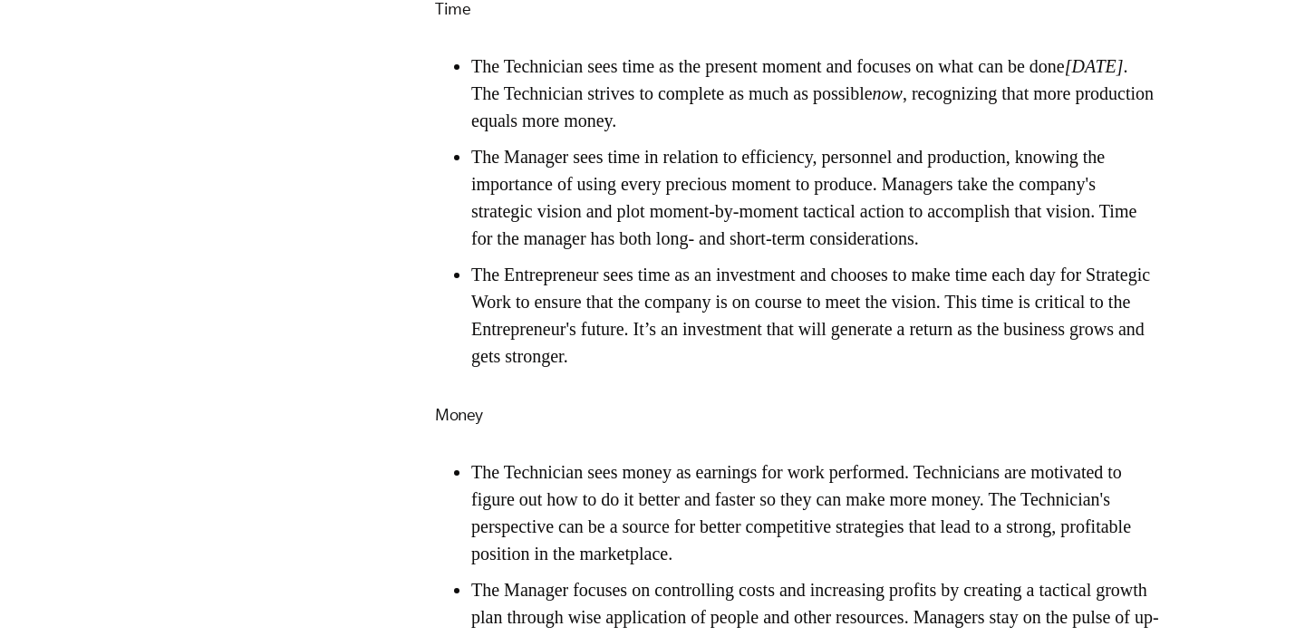
click at [1126, 252] on li "The Manager sees time in relation to efficiency, personnel and production, know…" at bounding box center [815, 197] width 689 height 109
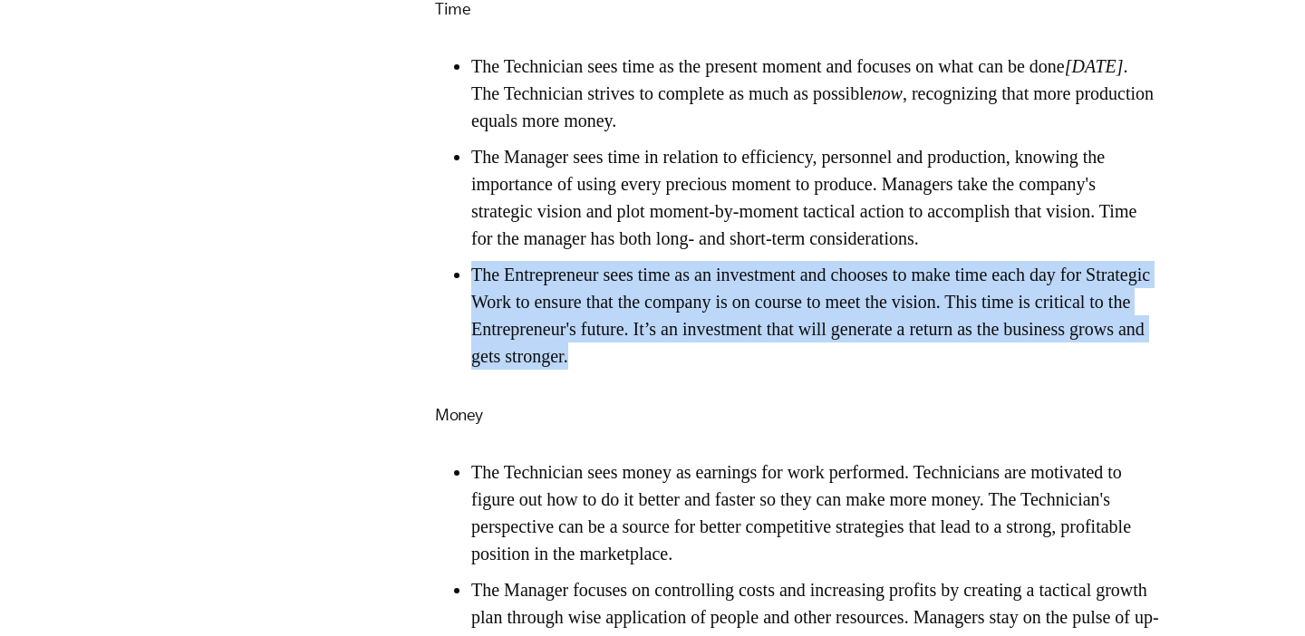
drag, startPoint x: 1126, startPoint y: 316, endPoint x: 1143, endPoint y: 450, distance: 135.2
click at [1143, 450] on div "Download the EMyth Roadmap Especially in the early years of a business, you, th…" at bounding box center [797, 94] width 725 height 3973
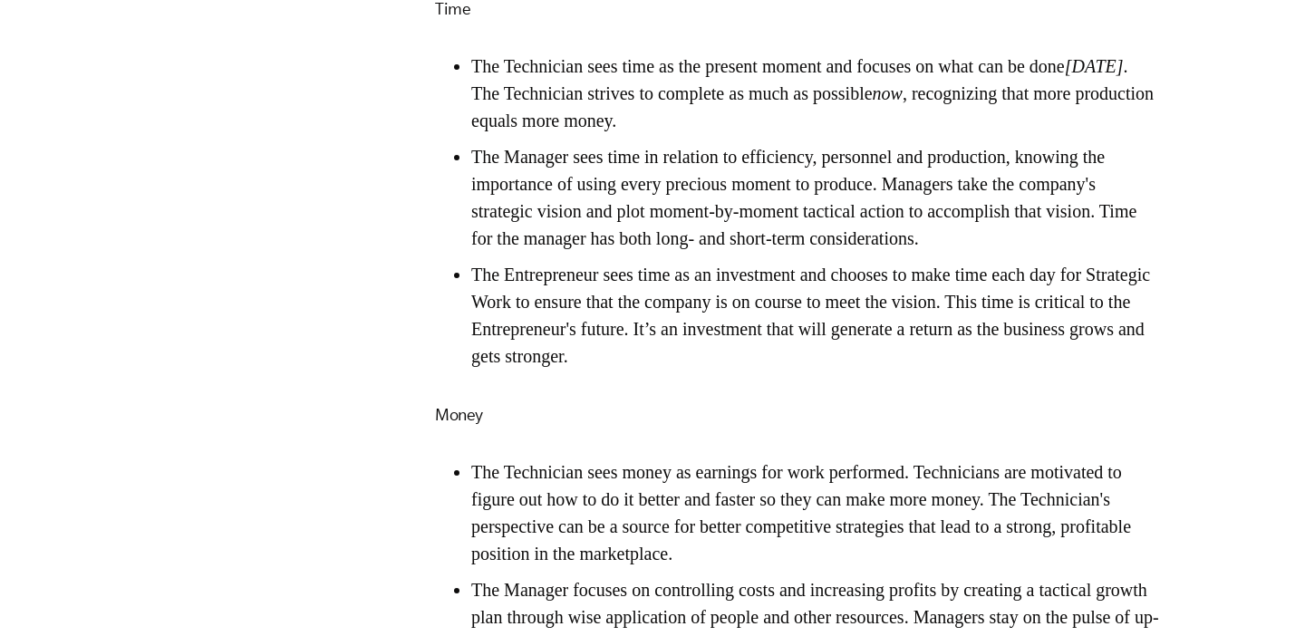
click at [1061, 370] on li "The Entrepreneur sees time as an investment and chooses to make time each day f…" at bounding box center [815, 315] width 689 height 109
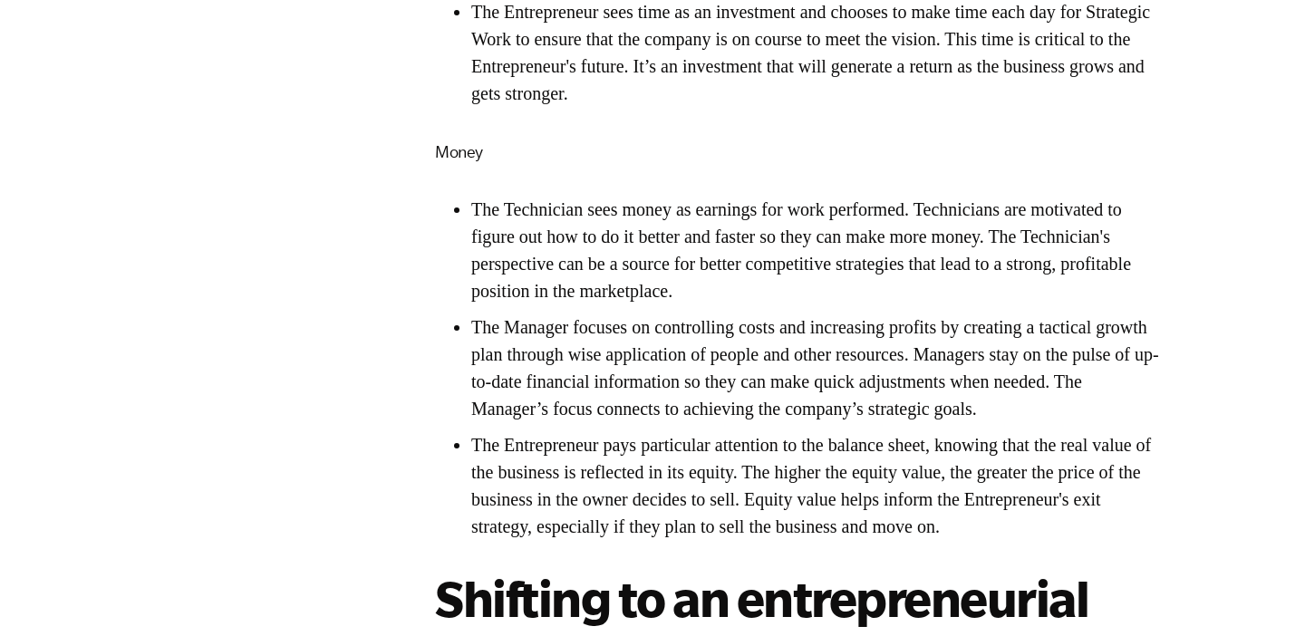
scroll to position [3559, 0]
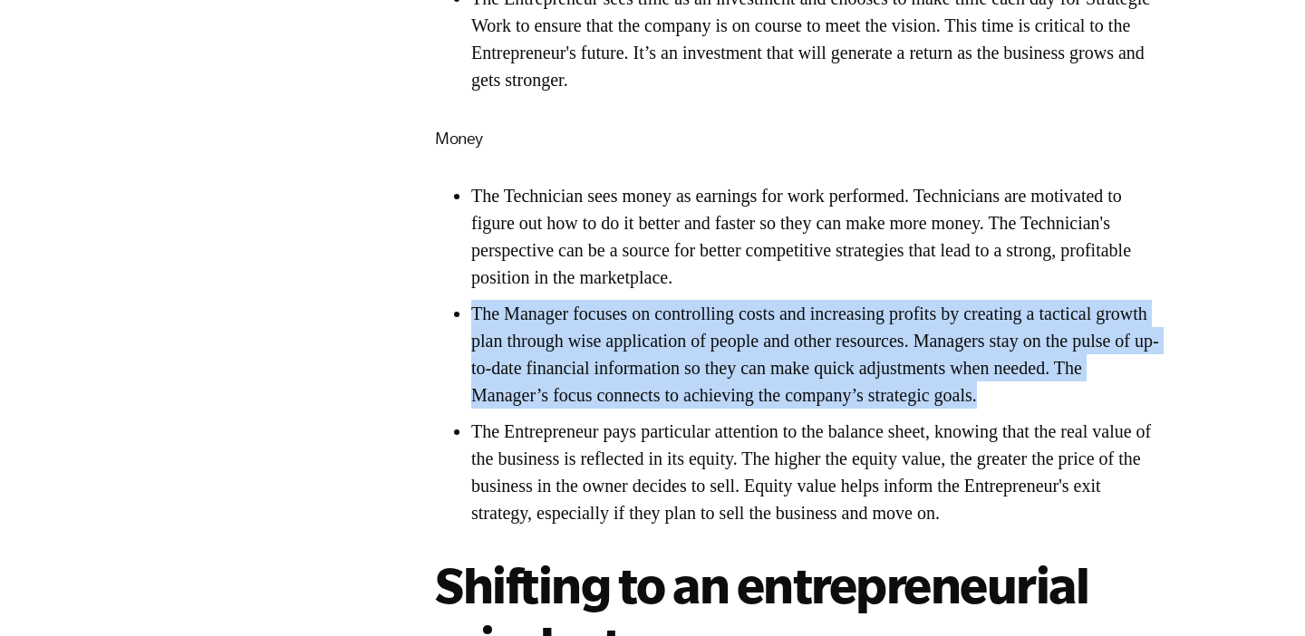
drag, startPoint x: 932, startPoint y: 489, endPoint x: 1005, endPoint y: 353, distance: 154.5
click at [1009, 353] on ul "The Technician sees money as earnings for work performed. Technicians are motiv…" at bounding box center [797, 354] width 725 height 344
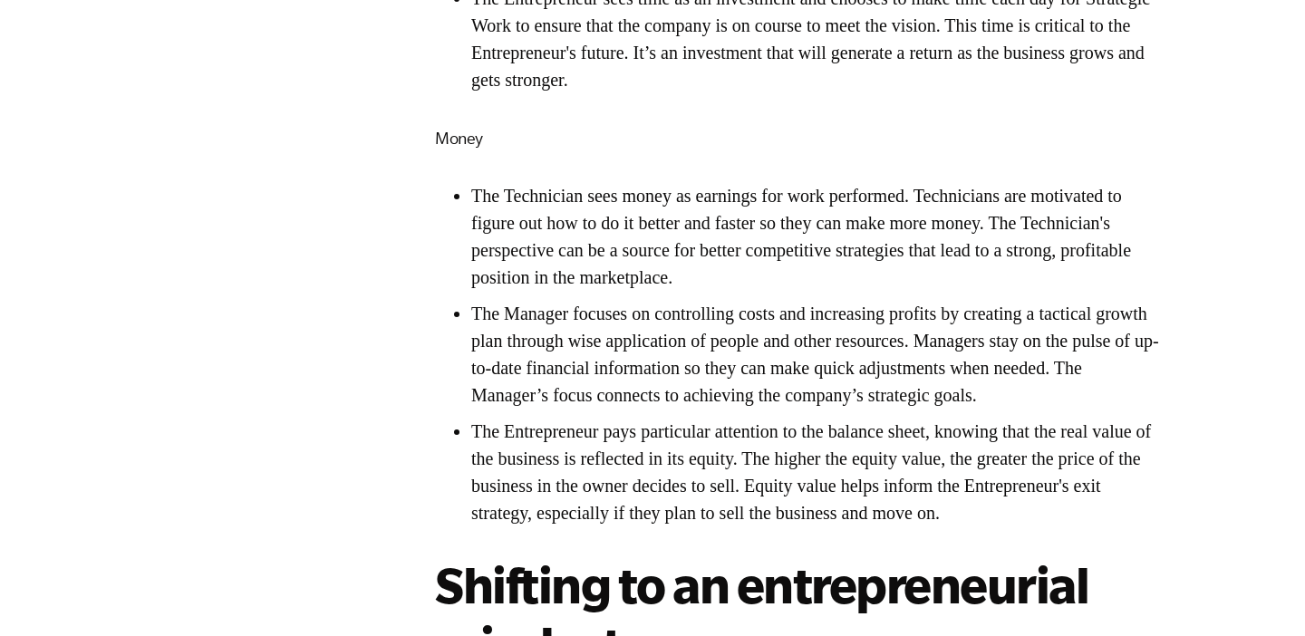
click at [977, 409] on li "The Manager focuses on controlling costs and increasing profits by creating a t…" at bounding box center [815, 354] width 689 height 109
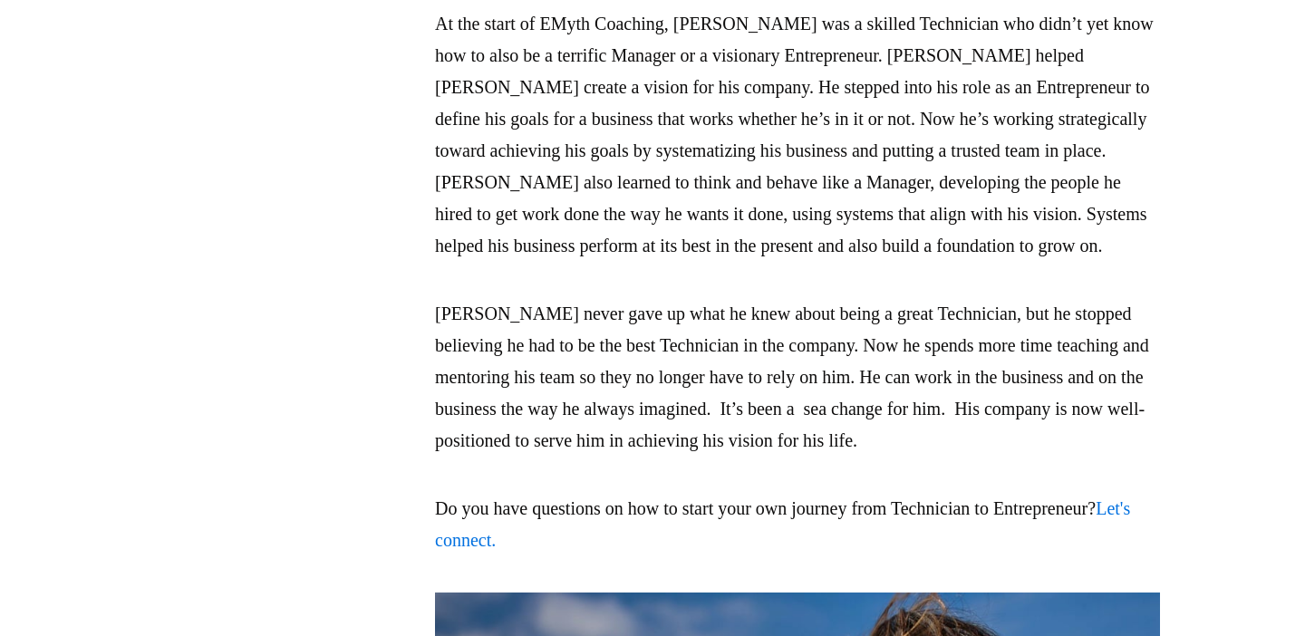
scroll to position [4359, 0]
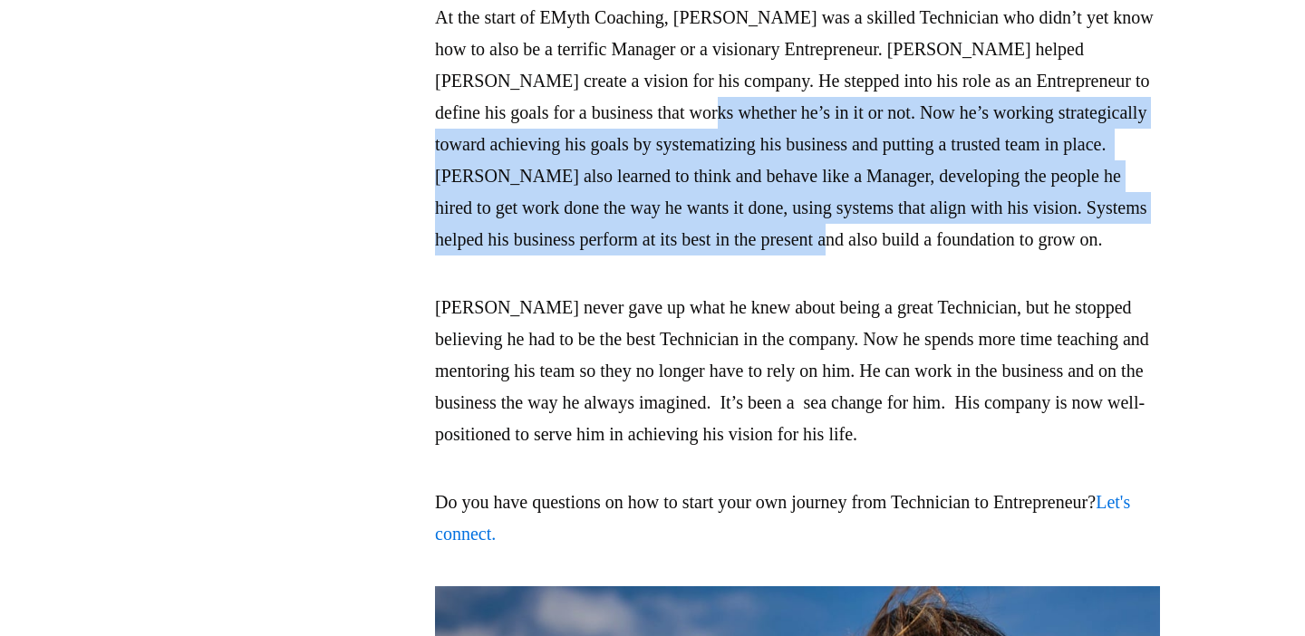
drag, startPoint x: 696, startPoint y: 353, endPoint x: 788, endPoint y: 205, distance: 175.0
click at [788, 205] on p "At the start of EMyth Coaching, [PERSON_NAME] was a skilled Technician who didn…" at bounding box center [797, 129] width 725 height 254
click at [759, 256] on p "At the start of EMyth Coaching, [PERSON_NAME] was a skilled Technician who didn…" at bounding box center [797, 129] width 725 height 254
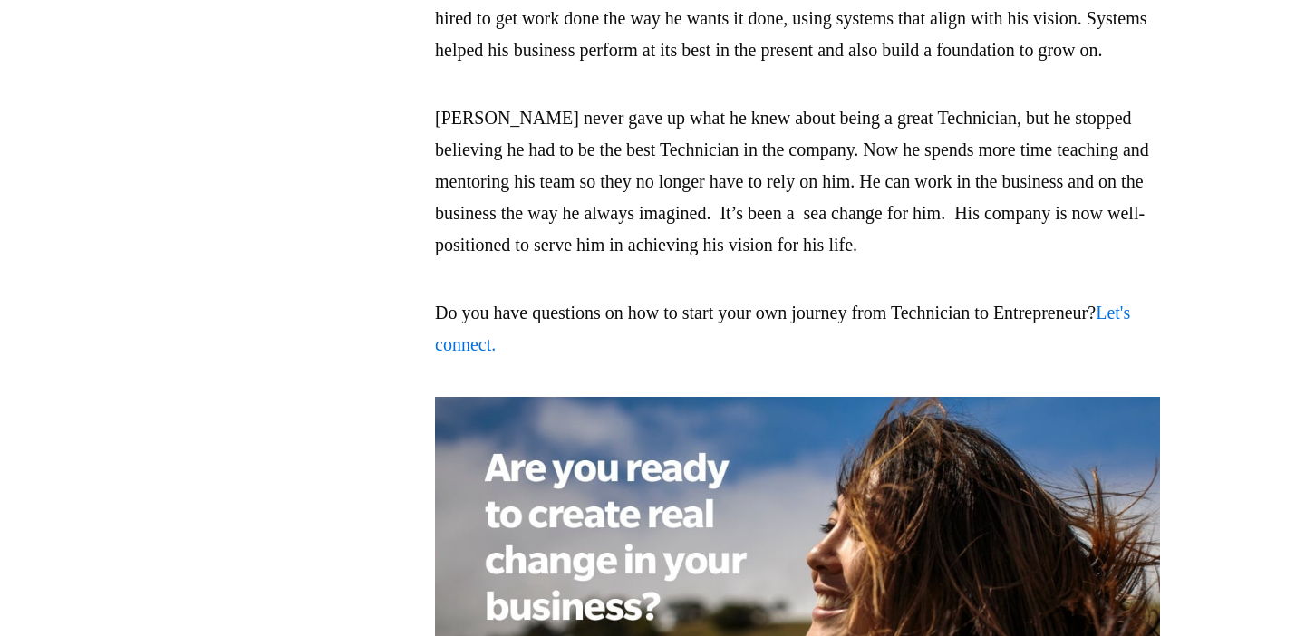
scroll to position [4554, 0]
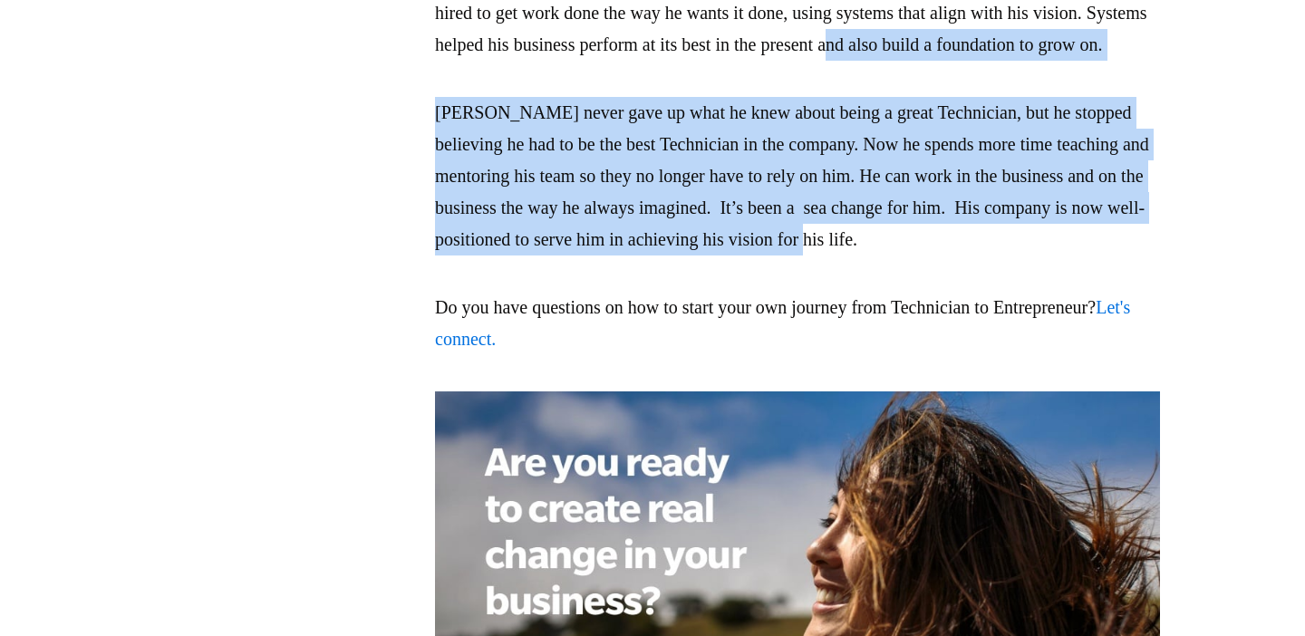
drag, startPoint x: 744, startPoint y: 180, endPoint x: 1020, endPoint y: 373, distance: 337.2
click at [1020, 256] on p "[PERSON_NAME] never gave up what he knew about being a great Technician, but he…" at bounding box center [797, 176] width 725 height 159
drag, startPoint x: 1020, startPoint y: 373, endPoint x: 1009, endPoint y: 212, distance: 161.8
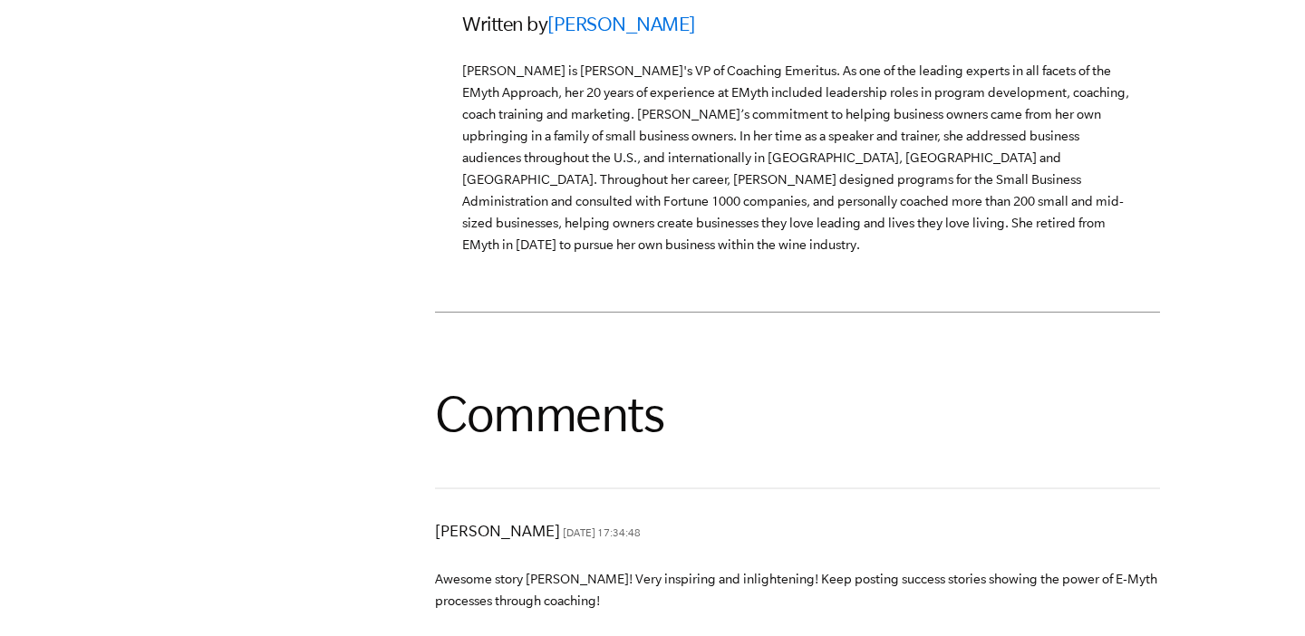
scroll to position [5550, 0]
